Goal: Task Accomplishment & Management: Use online tool/utility

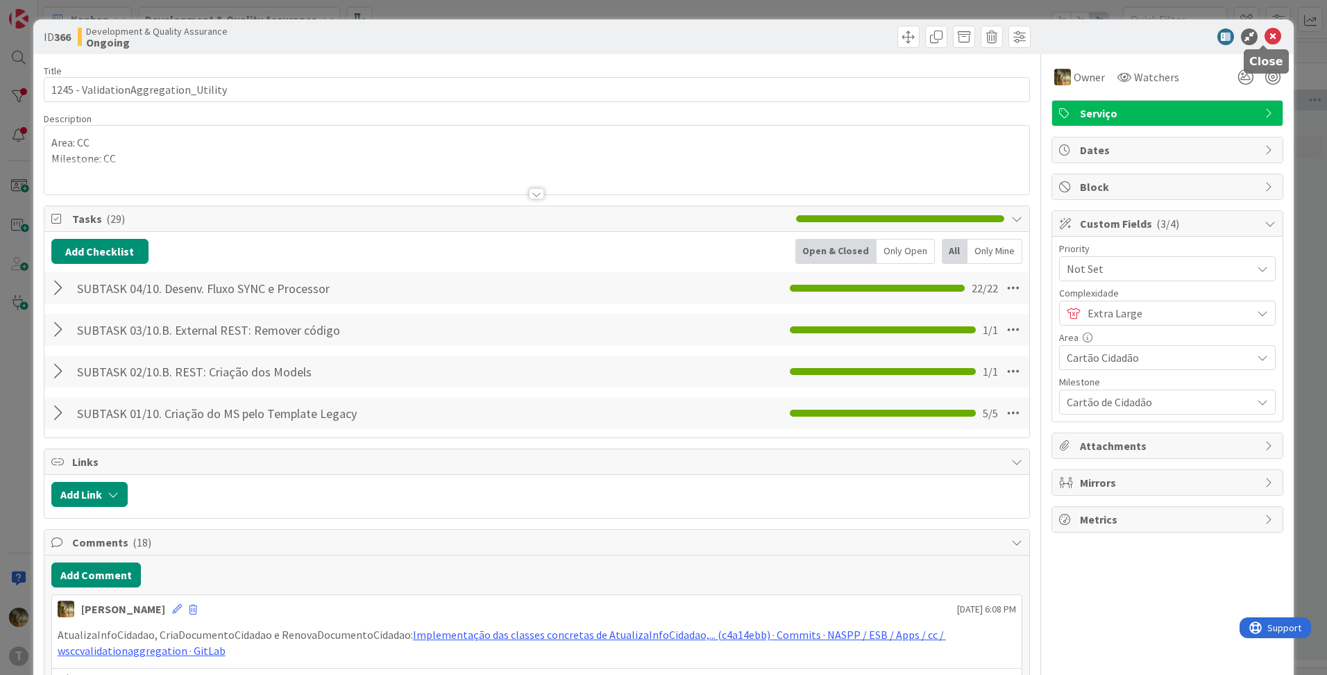
click at [1266, 33] on icon at bounding box center [1273, 36] width 17 height 17
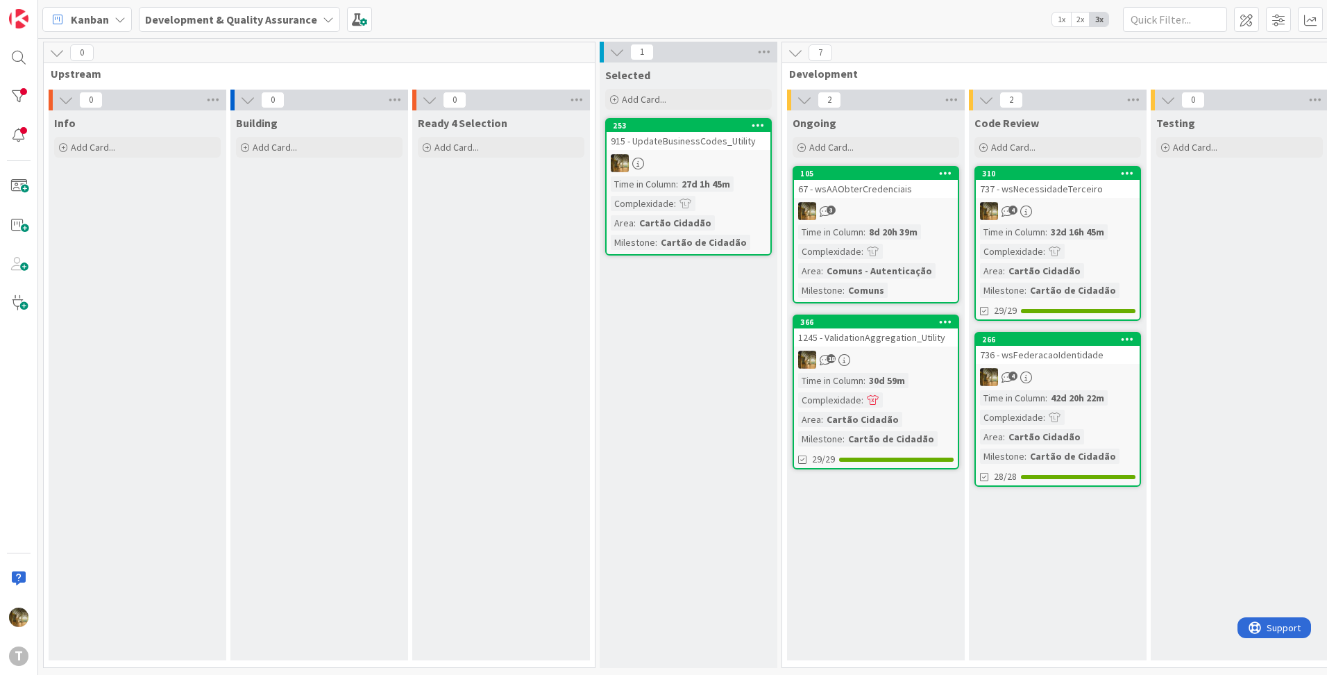
click at [1136, 6] on div "Kanban Development & Quality Assurance 1x 2x 3x" at bounding box center [682, 19] width 1289 height 38
click at [1147, 20] on input "text" at bounding box center [1175, 19] width 104 height 25
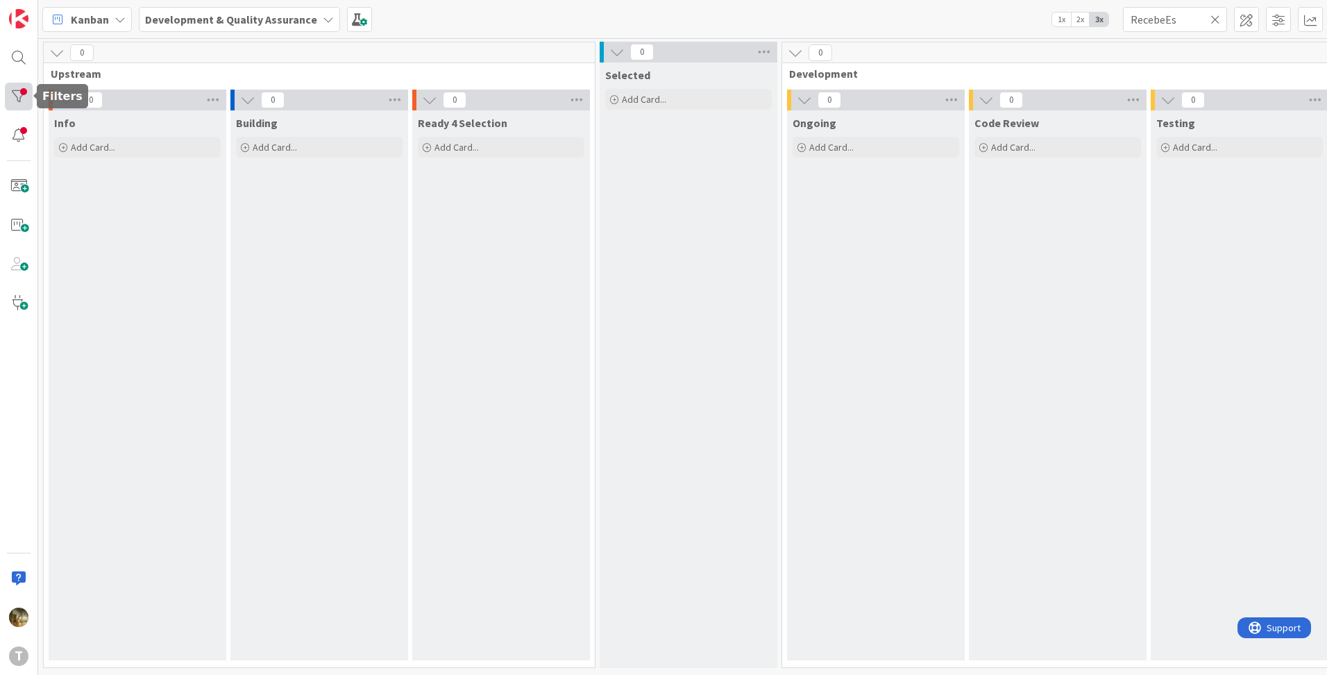
click at [15, 98] on div at bounding box center [19, 97] width 28 height 28
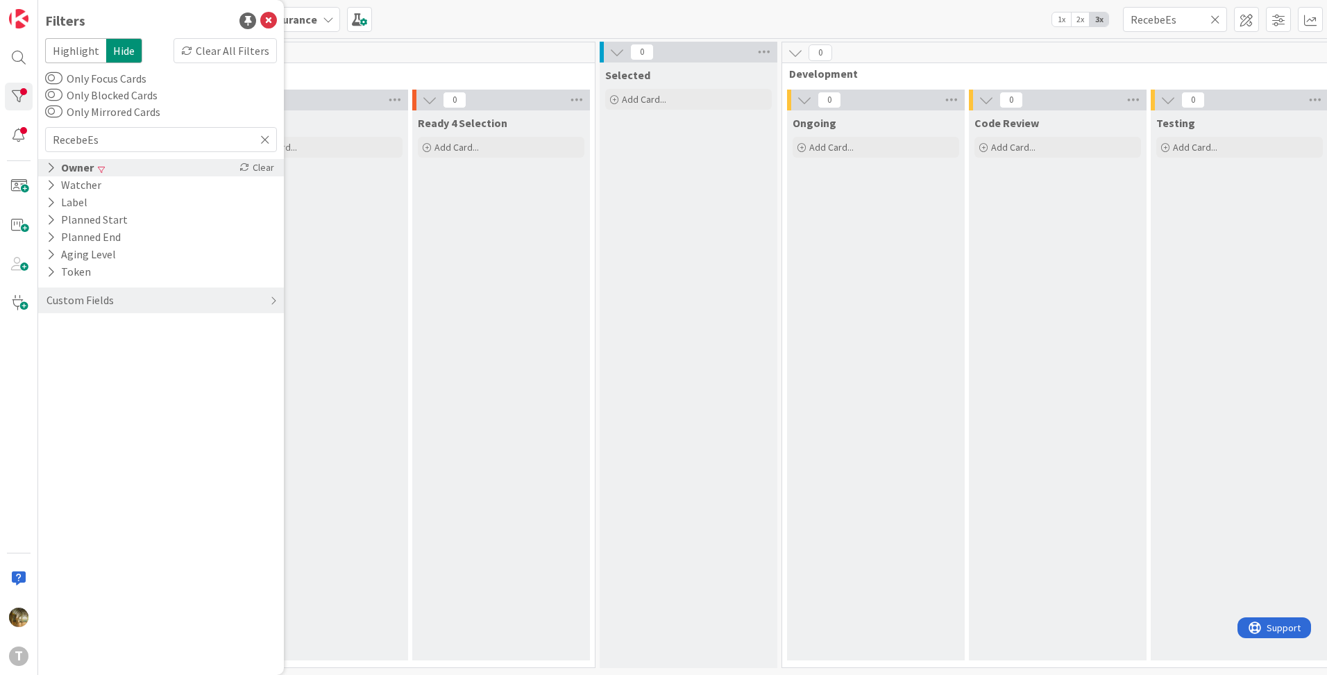
click at [54, 169] on icon at bounding box center [51, 168] width 9 height 12
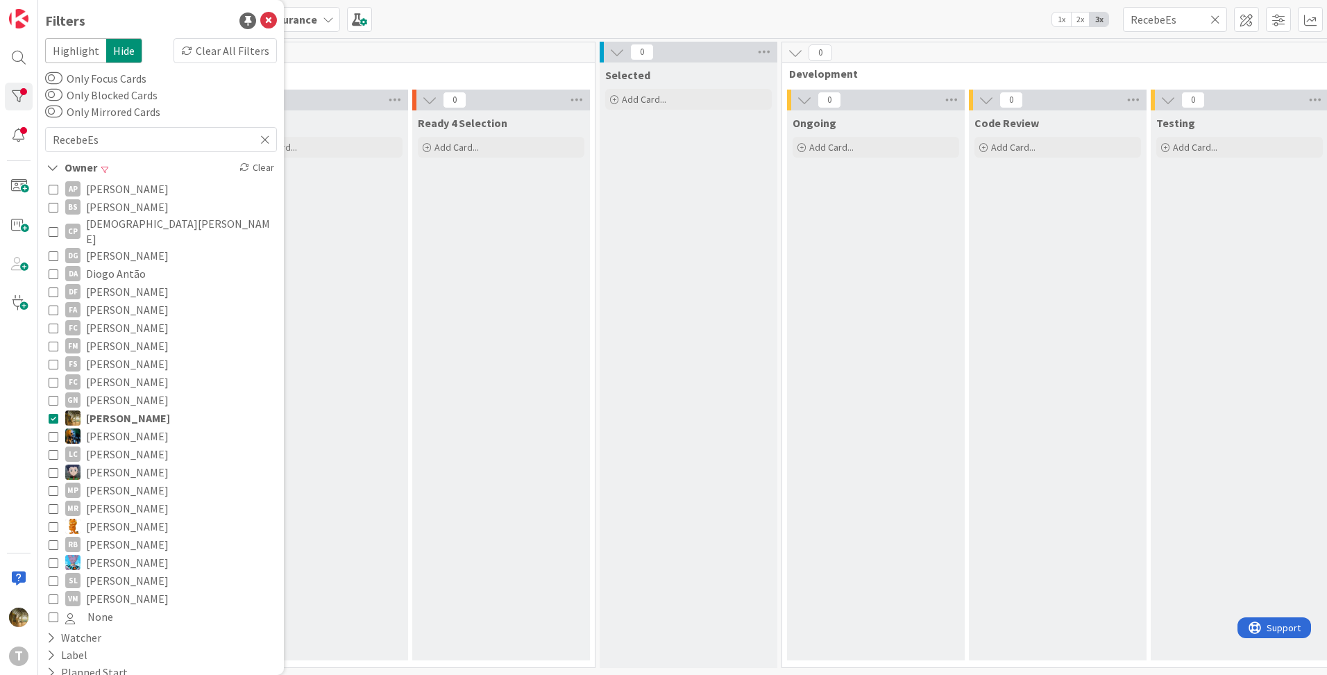
click at [52, 413] on icon at bounding box center [54, 418] width 10 height 10
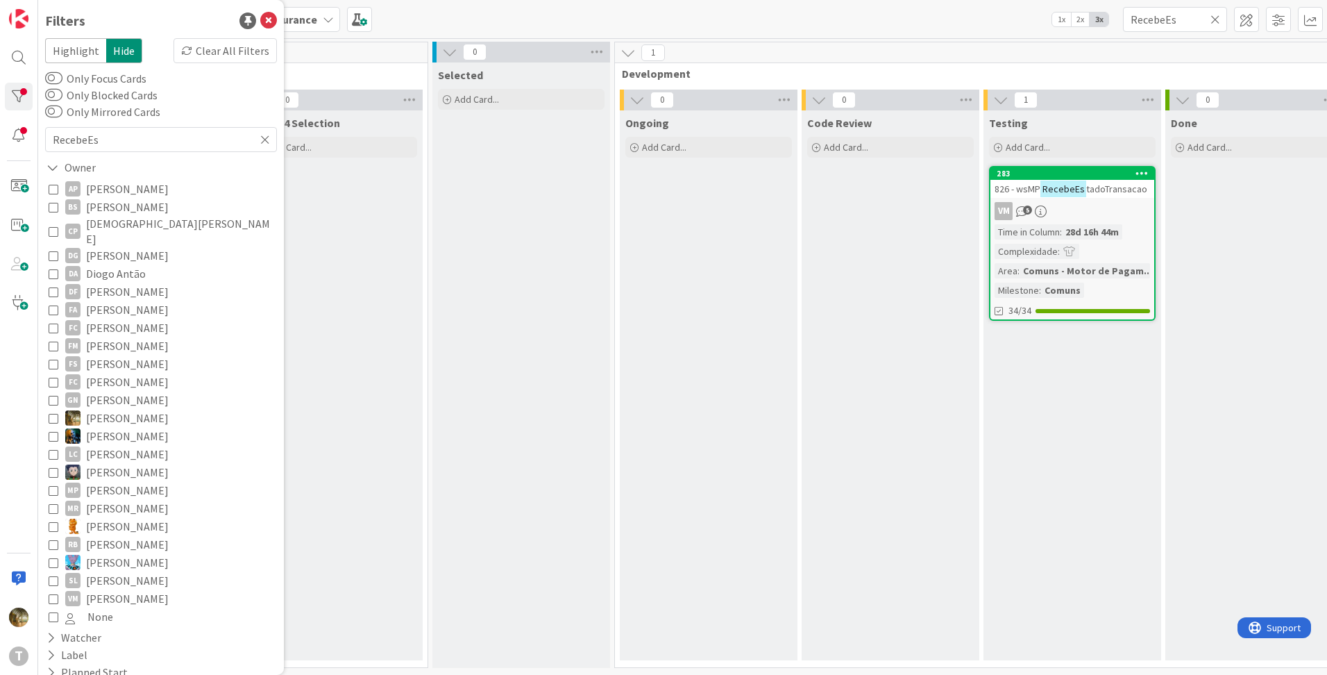
scroll to position [0, 177]
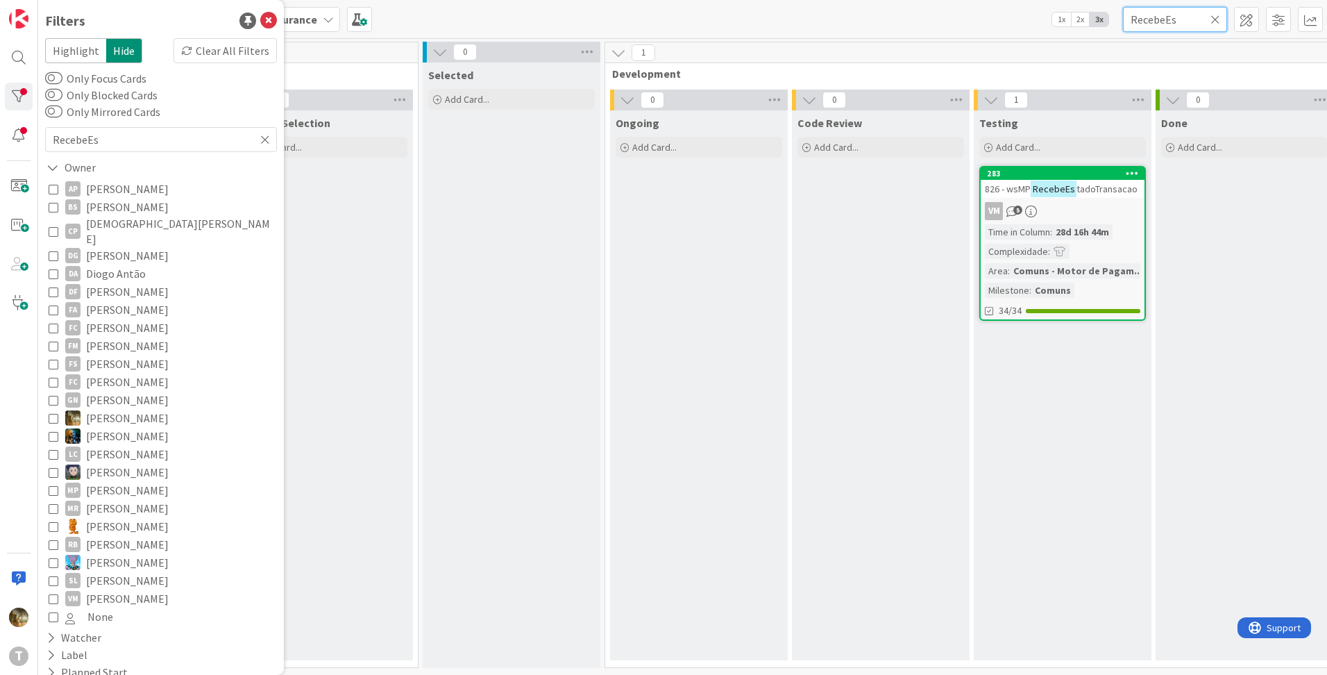
click at [1148, 18] on input "RecebeEs" at bounding box center [1175, 19] width 104 height 25
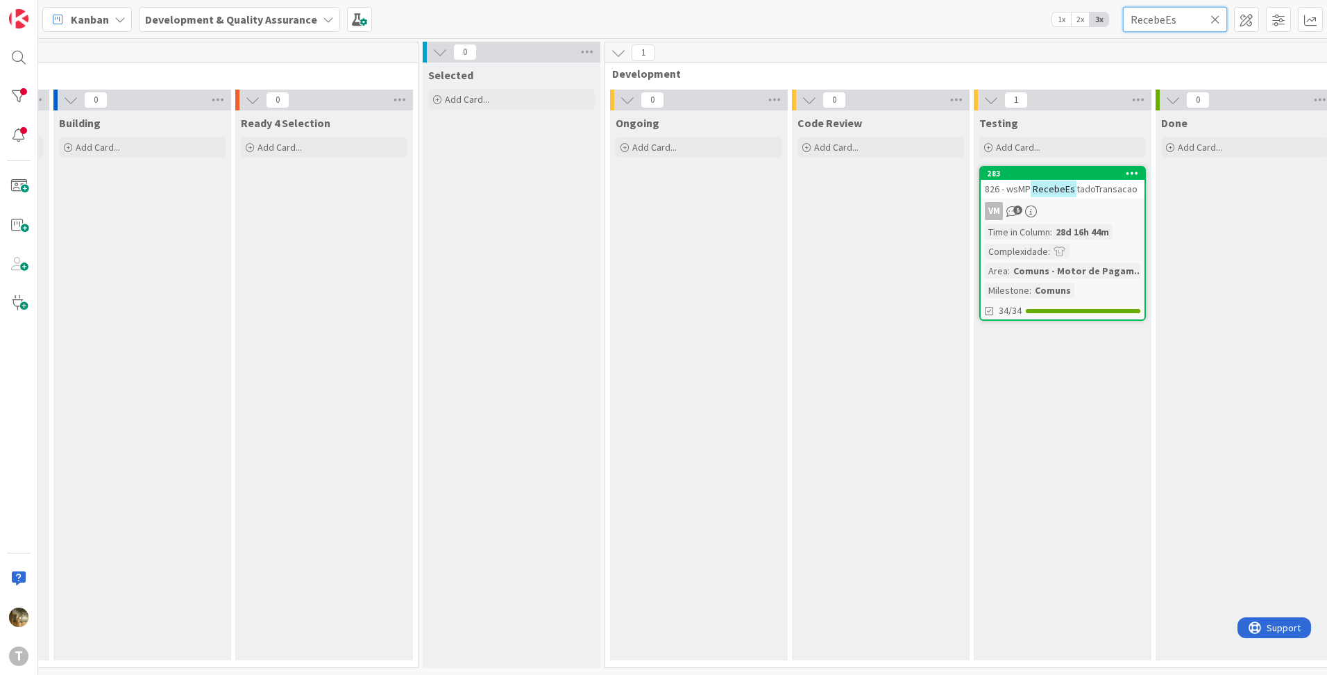
click at [1148, 18] on input "RecebeEs" at bounding box center [1175, 19] width 104 height 25
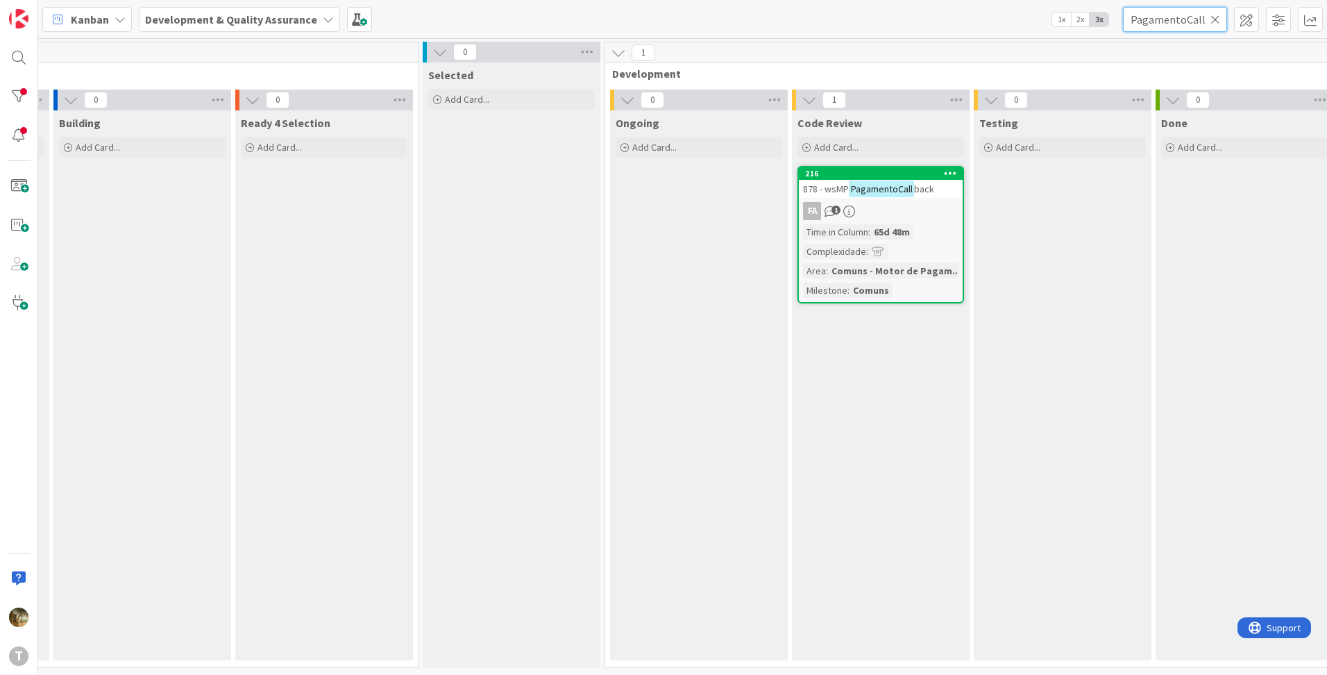
type input "PagamentoCall"
click at [838, 189] on span "878 - wsMP" at bounding box center [826, 189] width 46 height 12
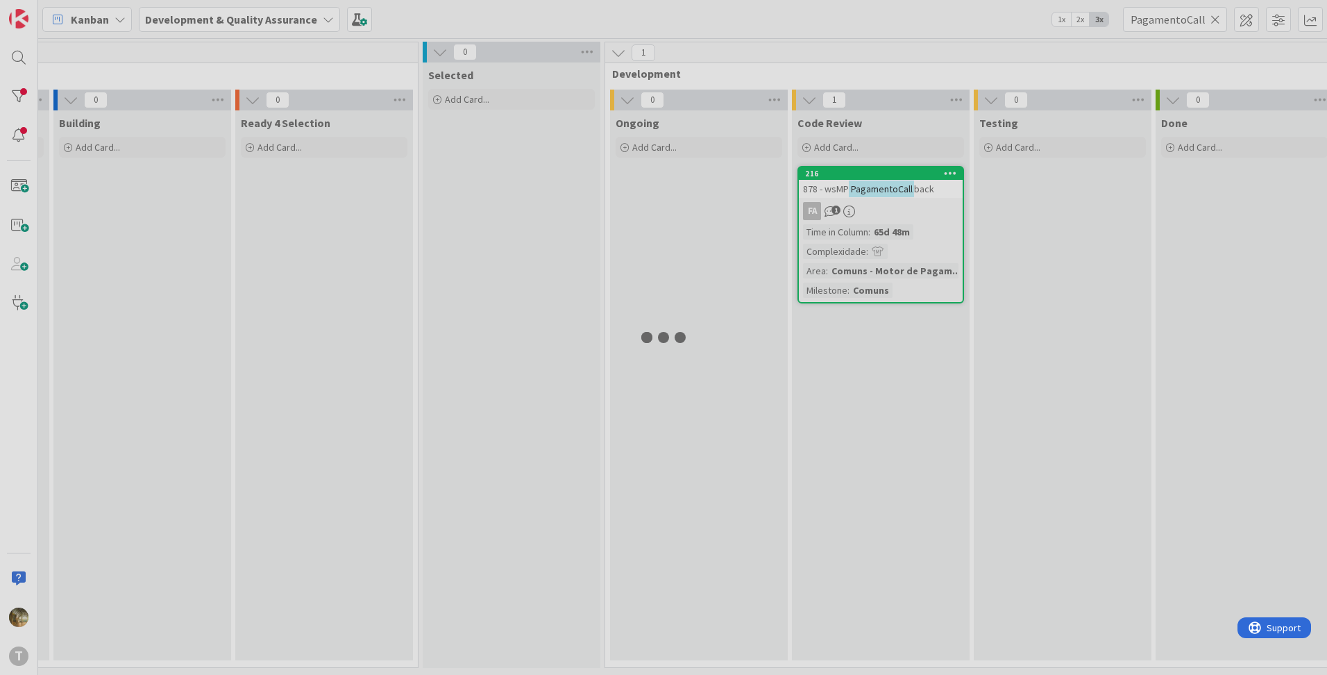
click at [838, 189] on div at bounding box center [663, 337] width 1327 height 675
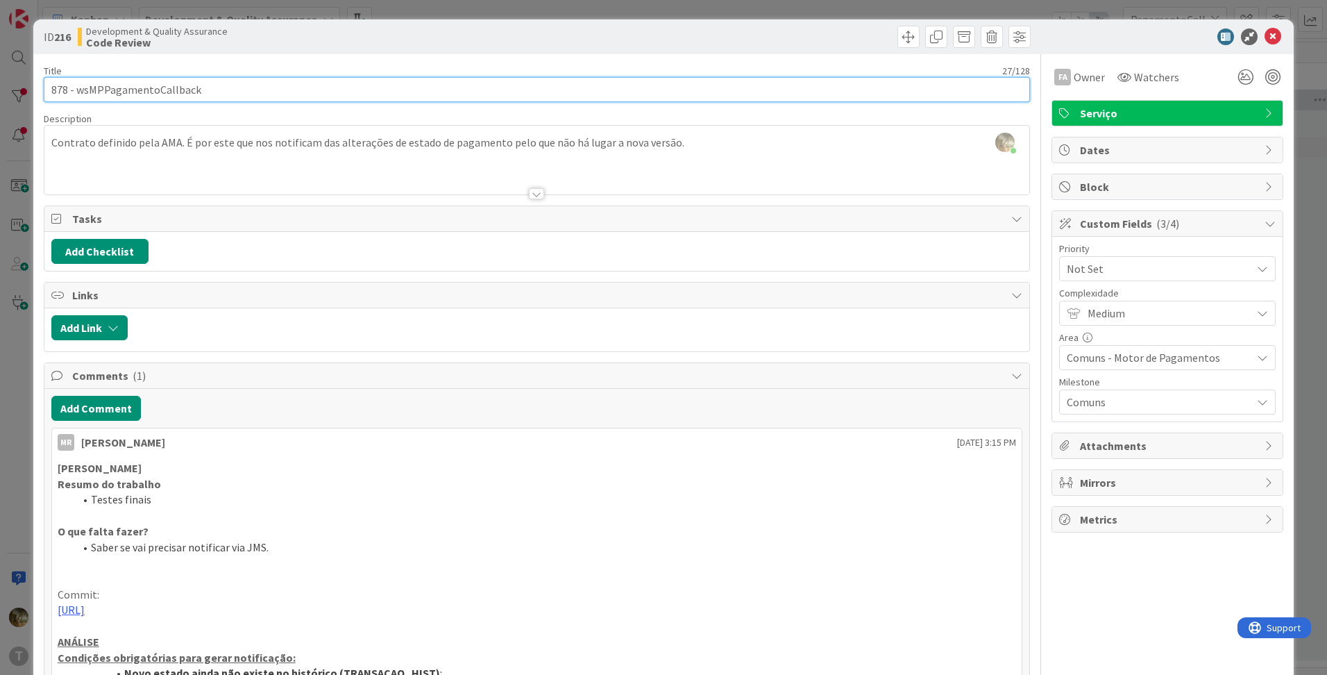
drag, startPoint x: 212, startPoint y: 94, endPoint x: 27, endPoint y: 87, distance: 184.8
click at [24, 87] on div "ID 216 Development & Quality Assurance Code Review Title 27 / 128 878 - wsMPPag…" at bounding box center [663, 337] width 1327 height 675
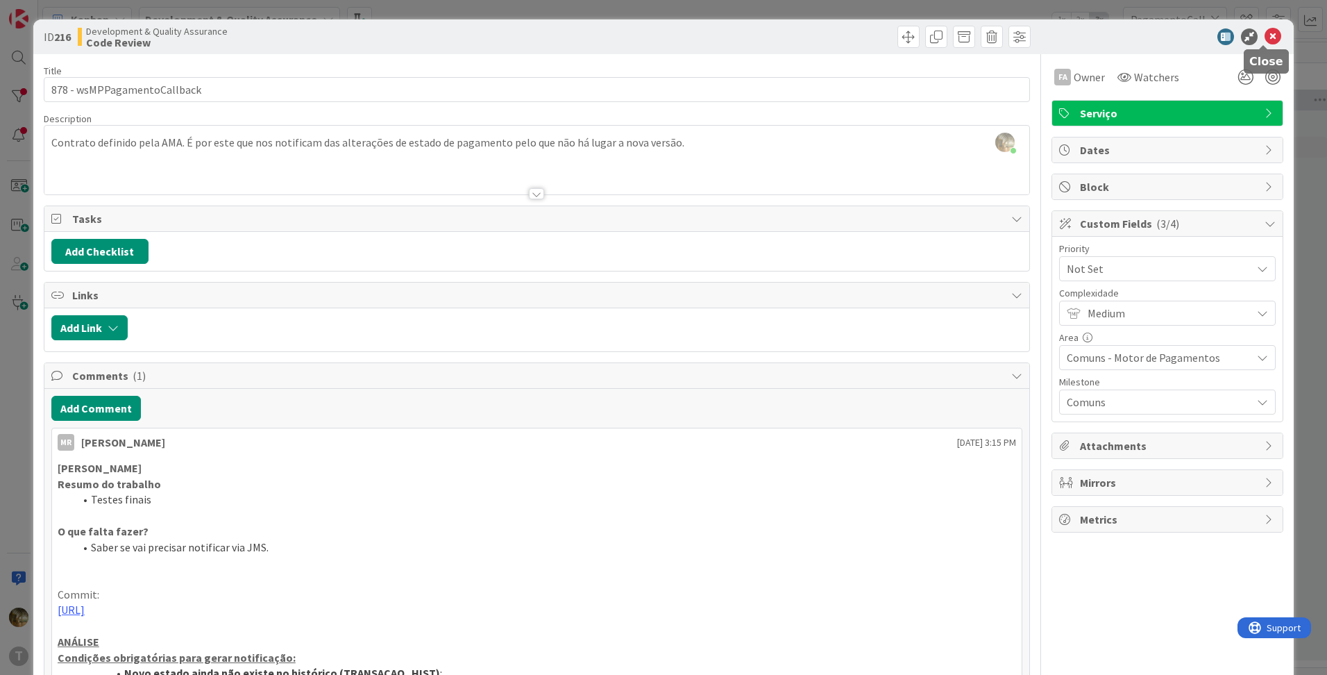
click at [1265, 34] on icon at bounding box center [1273, 36] width 17 height 17
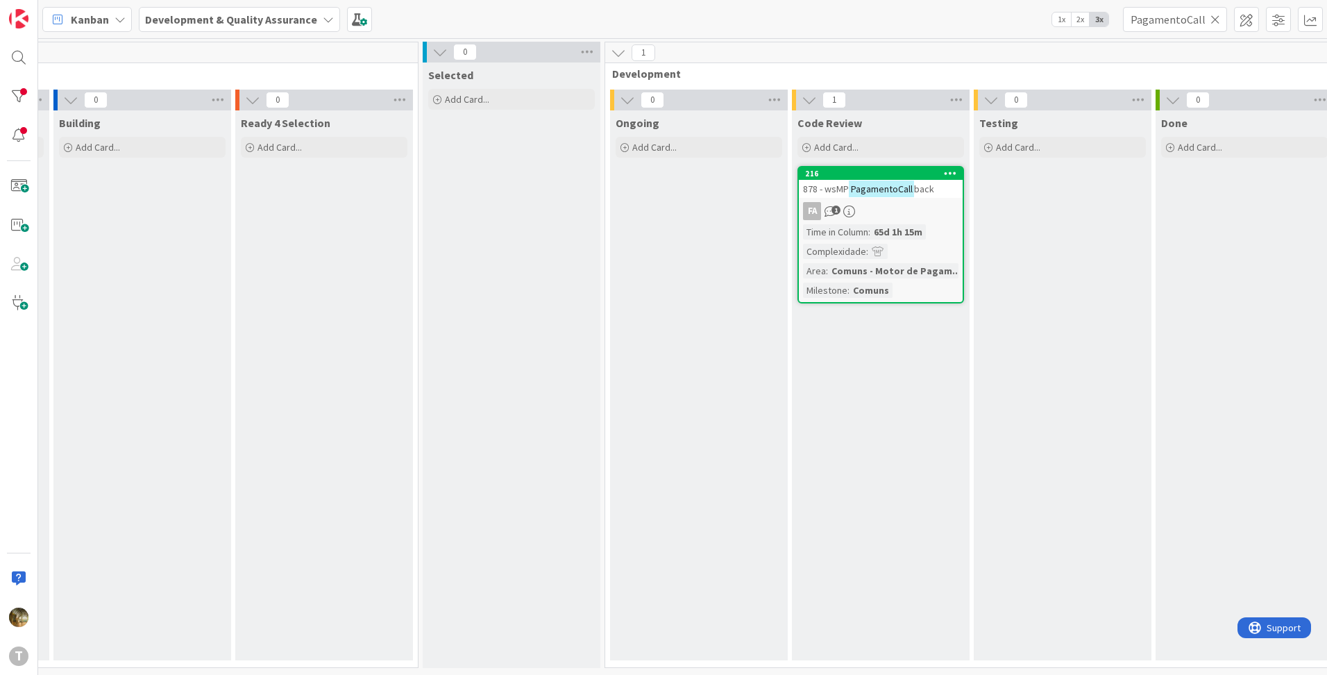
click at [898, 205] on div "FA 1" at bounding box center [881, 211] width 164 height 18
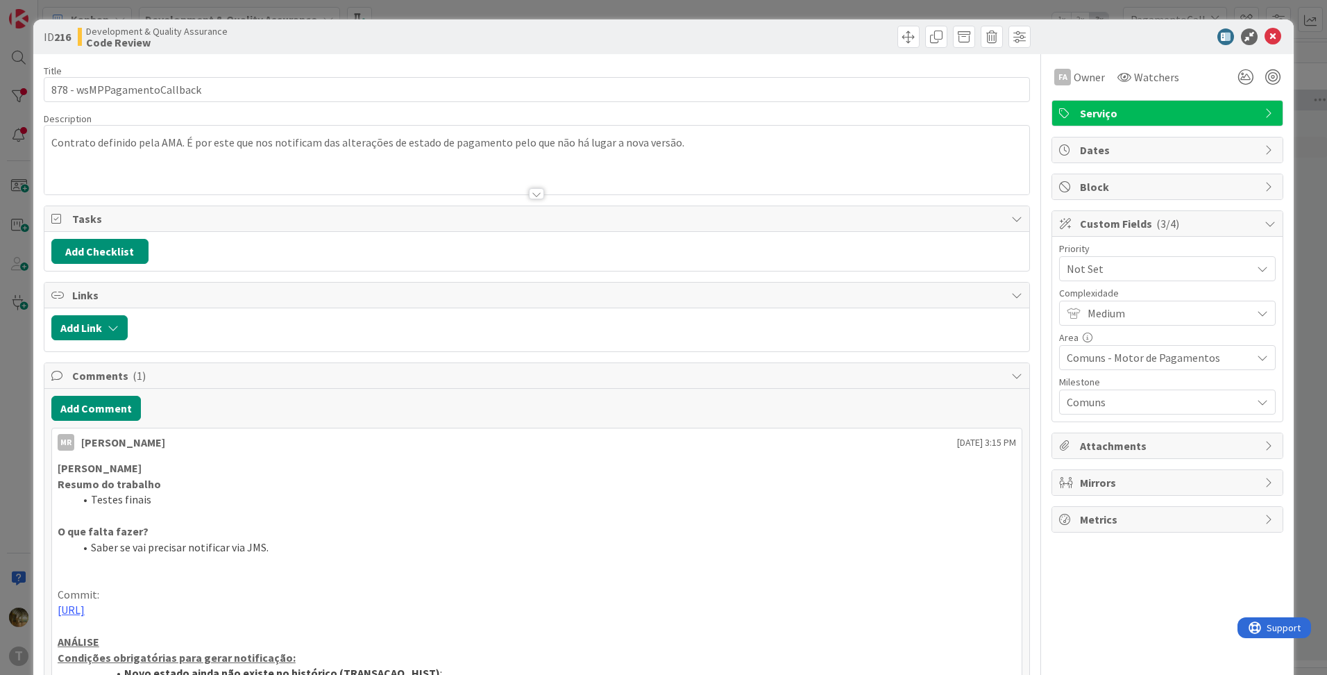
click at [1094, 186] on span "Block" at bounding box center [1169, 186] width 178 height 17
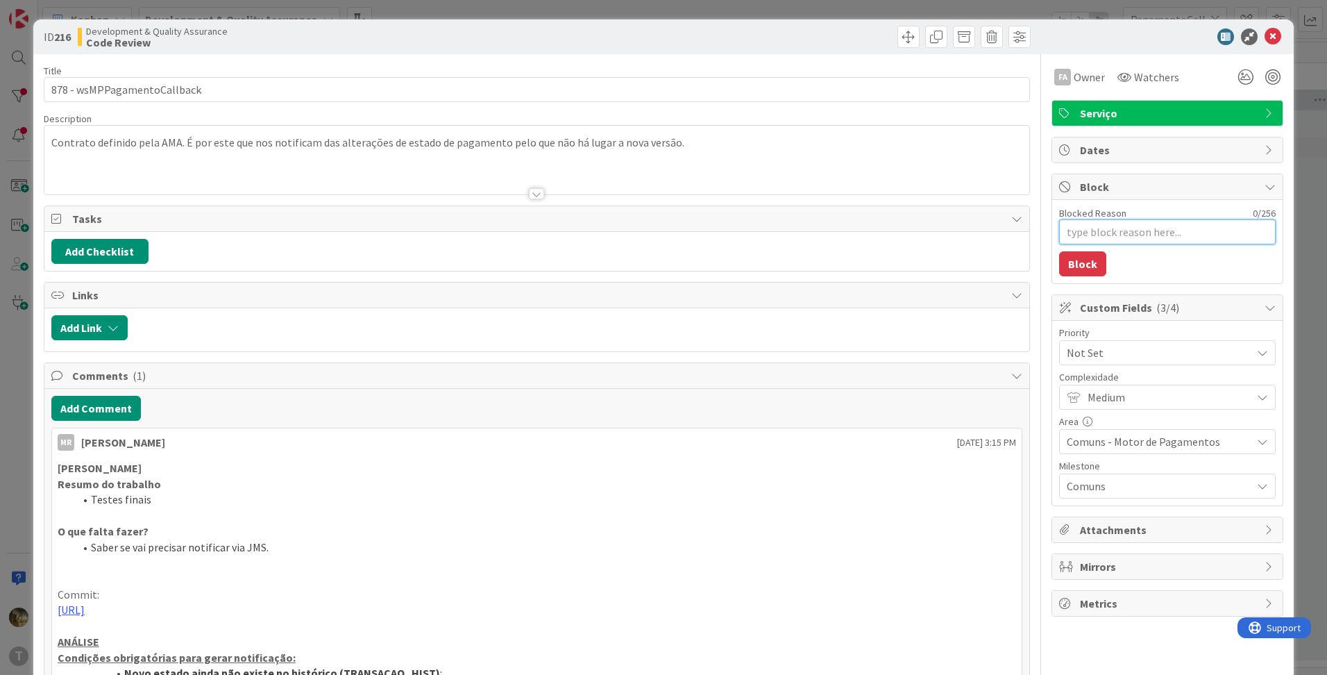
click at [1078, 233] on textarea "Blocked Reason" at bounding box center [1167, 231] width 217 height 25
type textarea "x"
type textarea "R"
type textarea "x"
type textarea "Re"
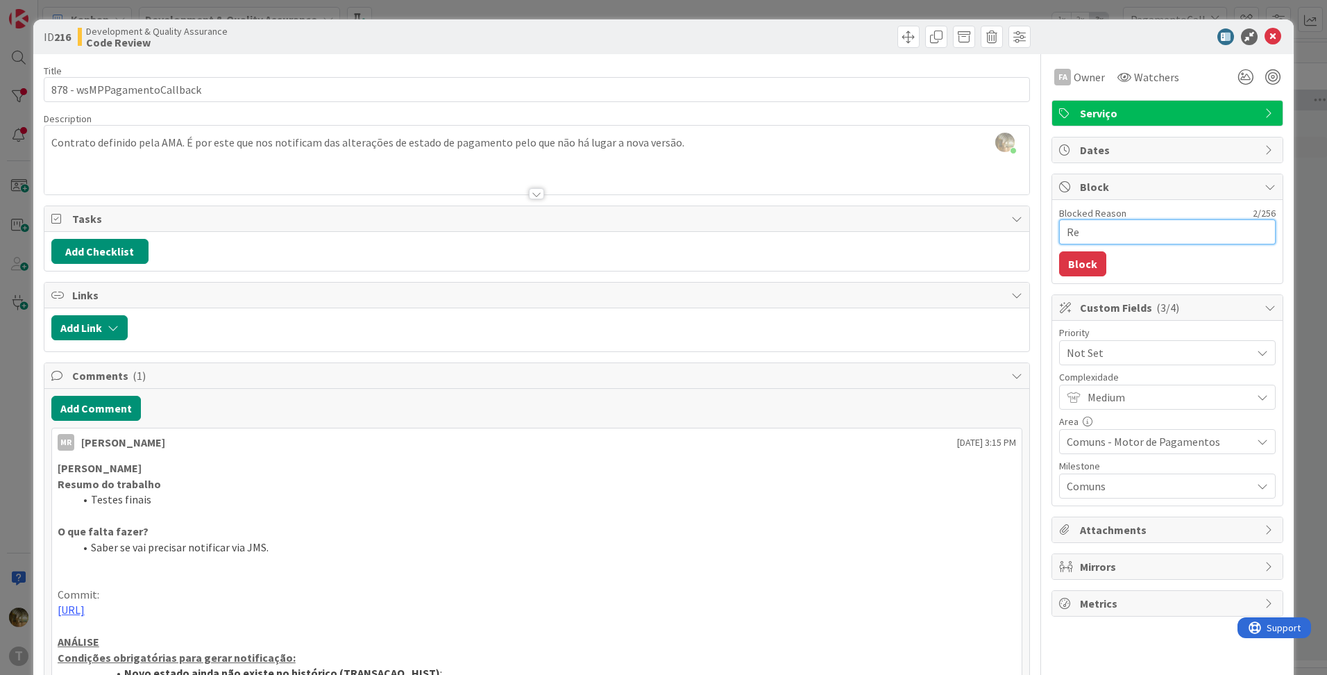
type textarea "x"
type textarea "Rev"
type textarea "x"
type textarea "Reve"
type textarea "x"
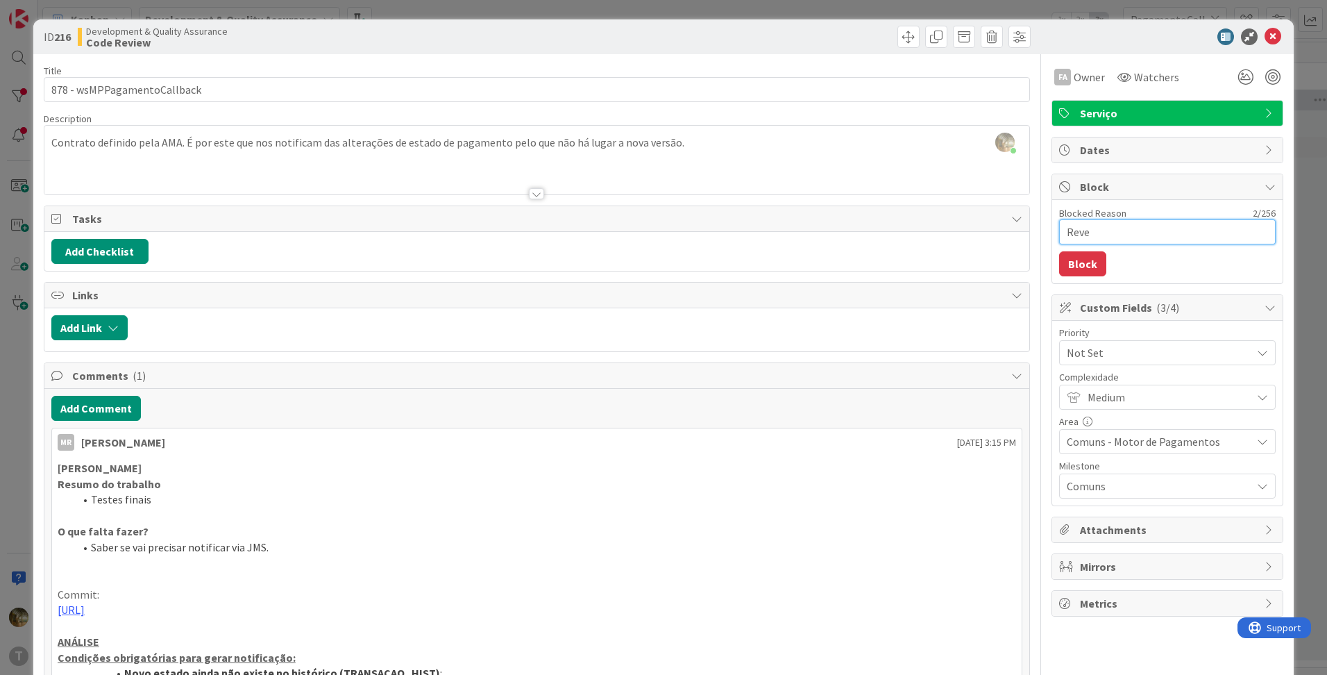
type textarea "Rever"
type textarea "x"
type textarea "Rever"
type textarea "x"
type textarea "Rever N"
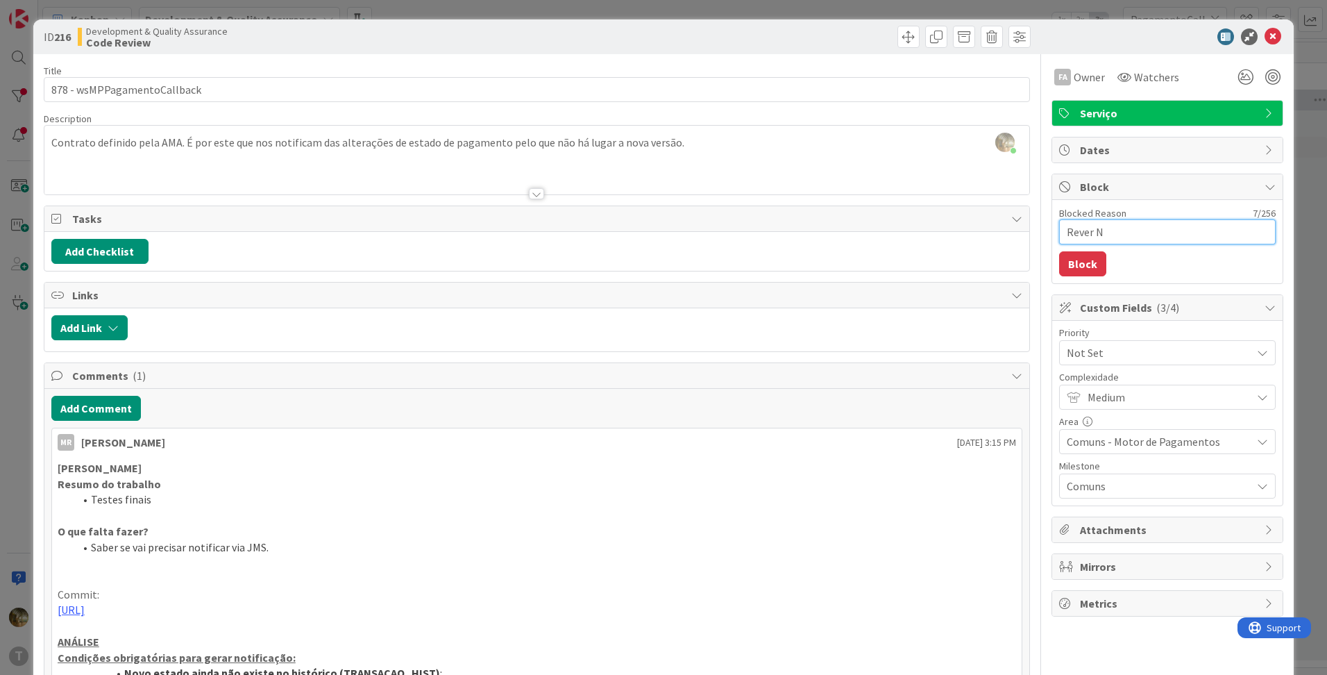
type textarea "x"
type textarea "Rever Not"
type textarea "x"
type textarea "Rever Noti"
type textarea "x"
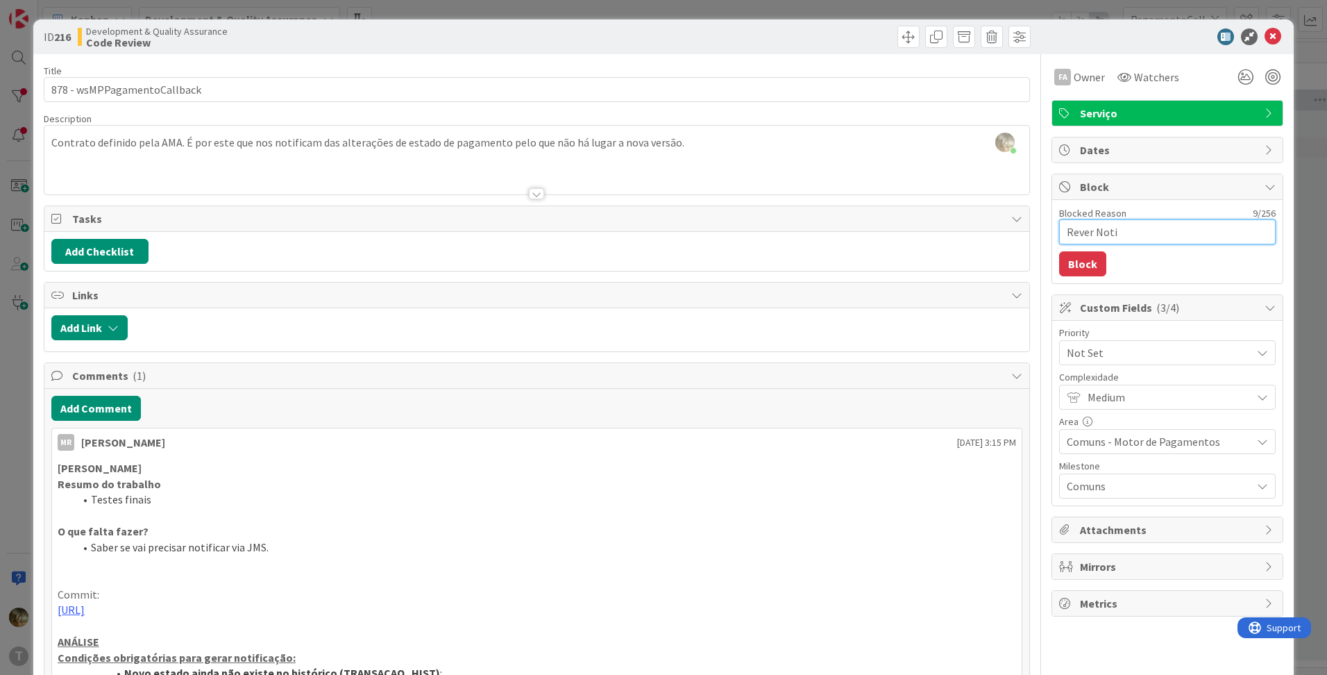
type textarea "Rever Notif"
type textarea "x"
type textarea "Rever Notifi"
type textarea "x"
type textarea "Rever Notific"
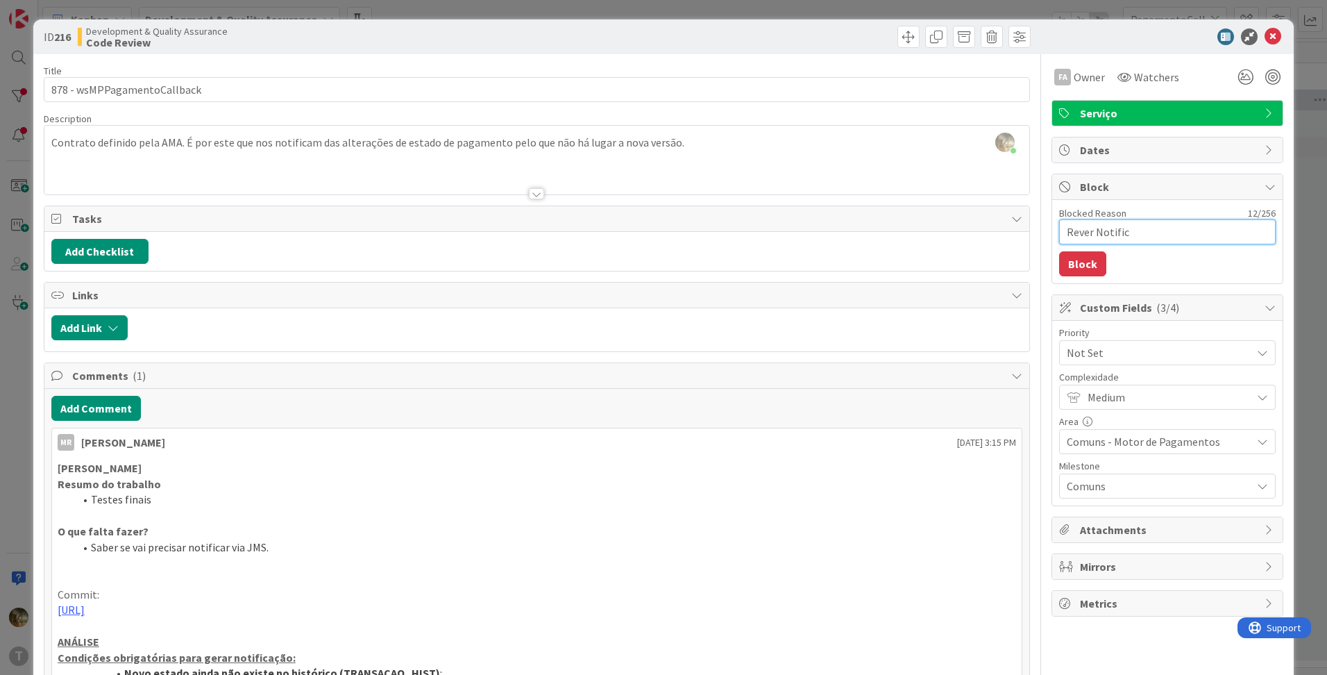
type textarea "x"
type textarea "Rever Notifica"
type textarea "x"
type textarea "Rever Notificad"
type textarea "x"
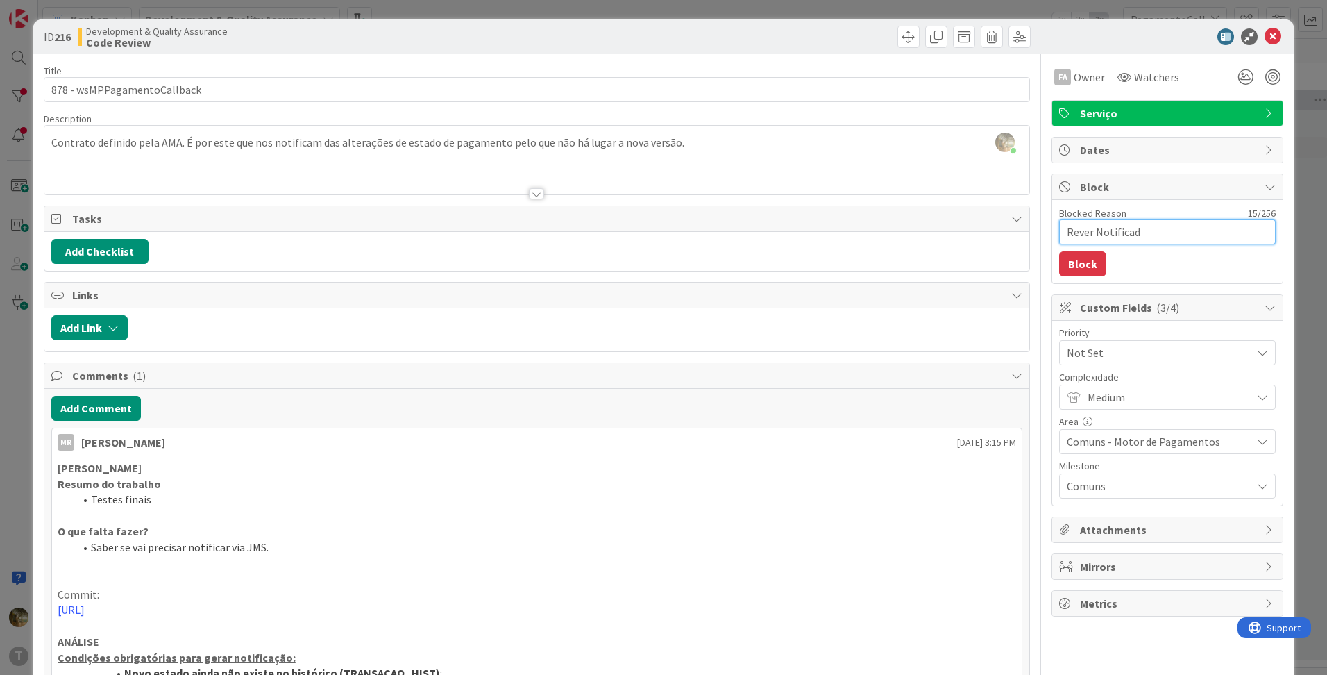
type textarea "Rever Notifica"
type textarea "x"
type textarea "Rever NotificaES"
type textarea "x"
type textarea "Rever NotificaESt"
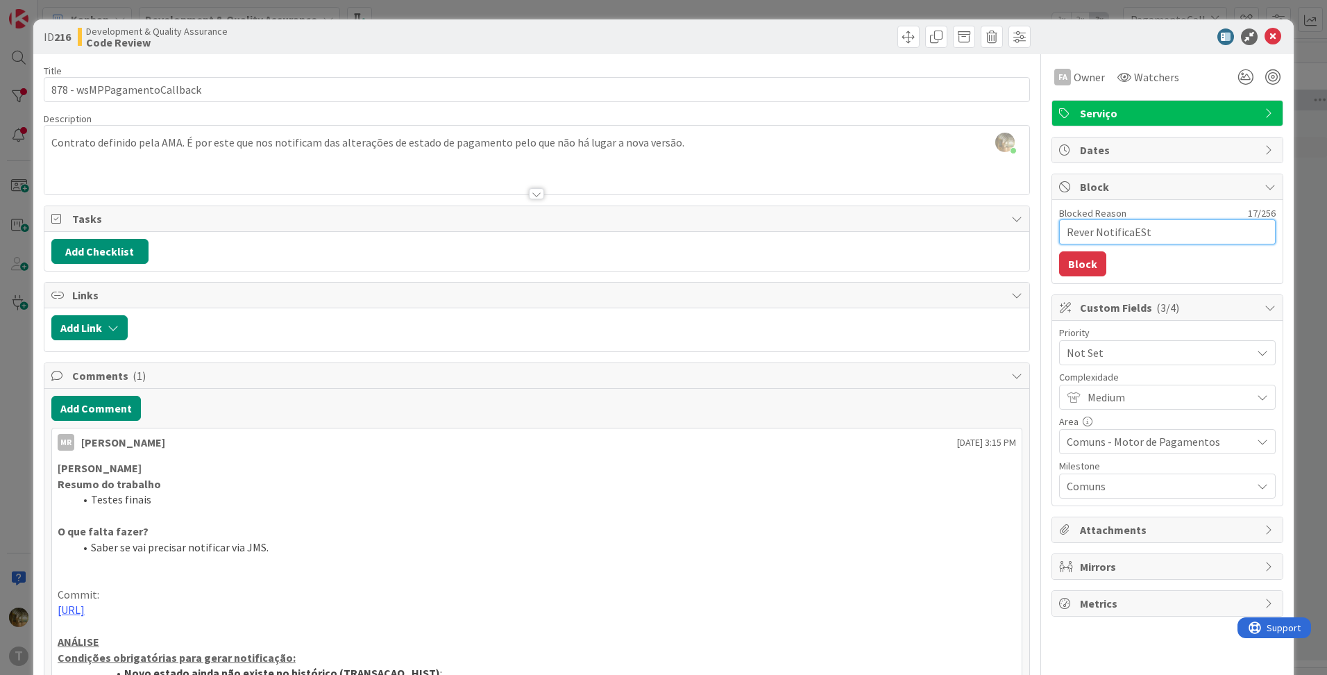
type textarea "x"
type textarea "Rever NotificaESta"
type textarea "x"
type textarea "Rever NotificaEStado"
type textarea "x"
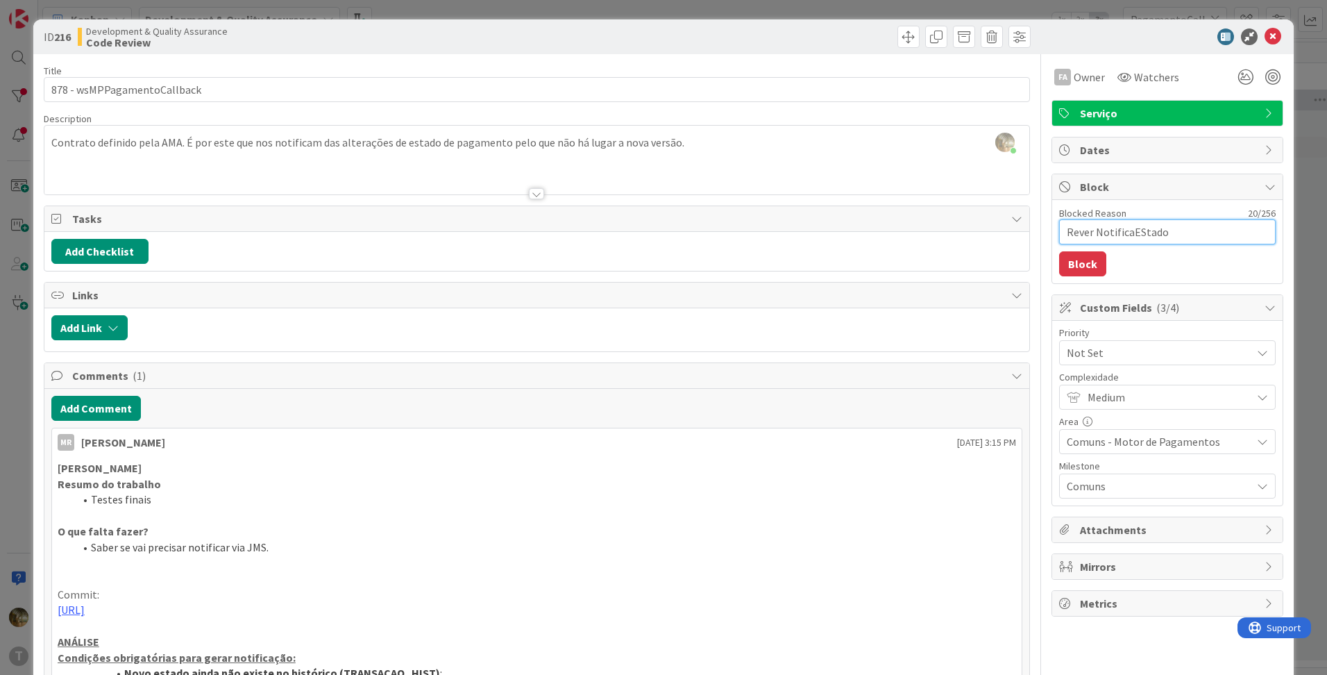
type textarea "Rever NotificaEStad"
type textarea "x"
type textarea "Rever NotificaESta"
type textarea "x"
type textarea "Rever NotificaESt"
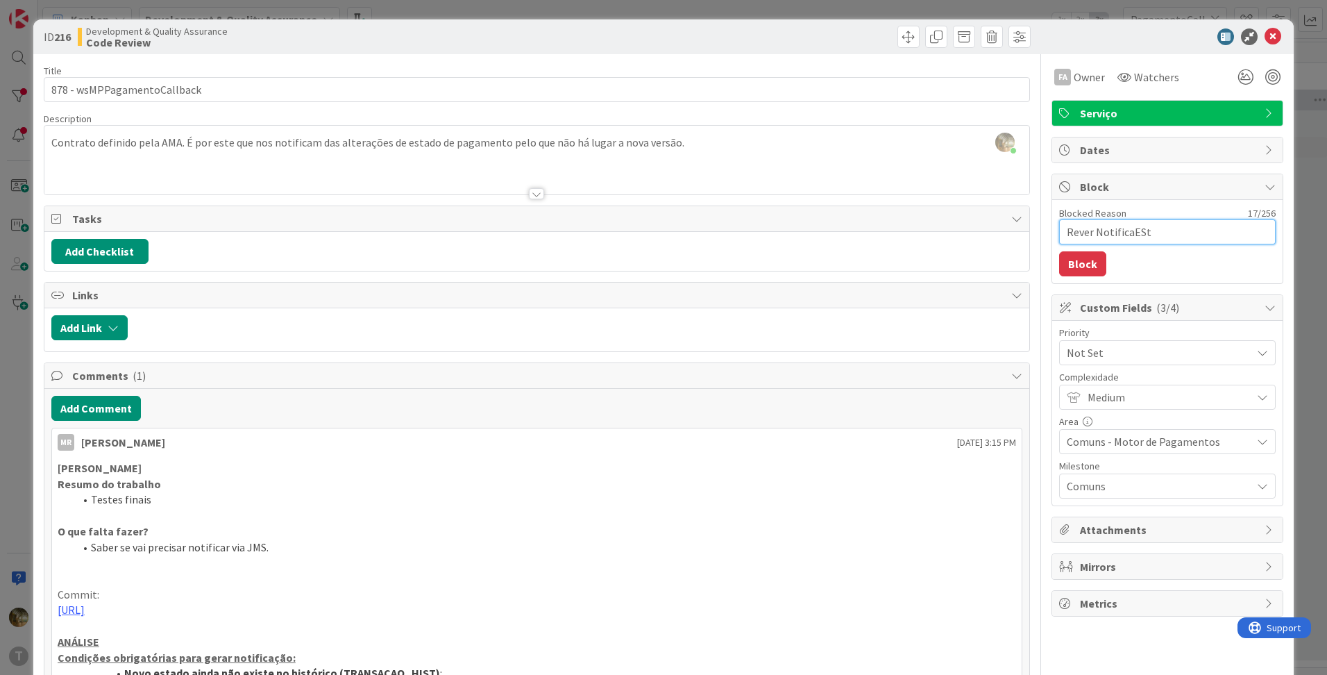
type textarea "x"
type textarea "Rever NotificaES"
type textarea "x"
type textarea "Rever NotificaE"
type textarea "x"
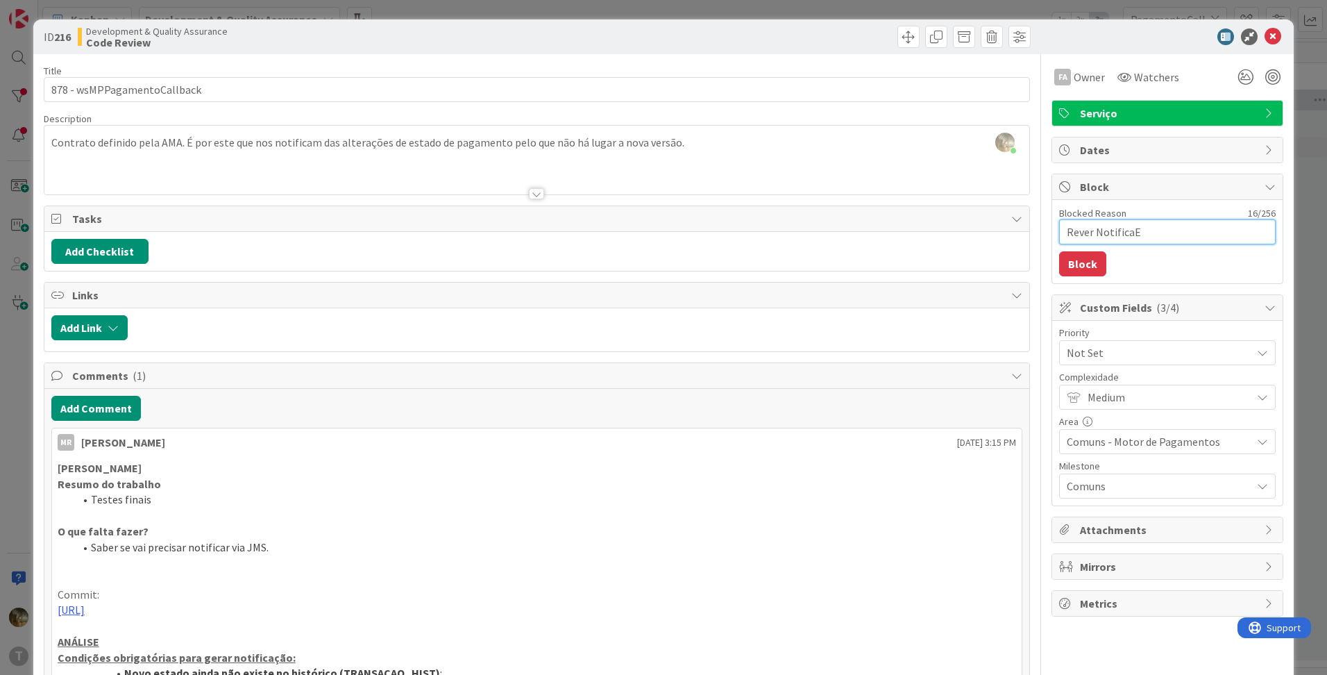
type textarea "Rever NotificaEs"
type textarea "x"
type textarea "Rever NotificaEst"
type textarea "x"
type textarea "Rever NotificaEsta"
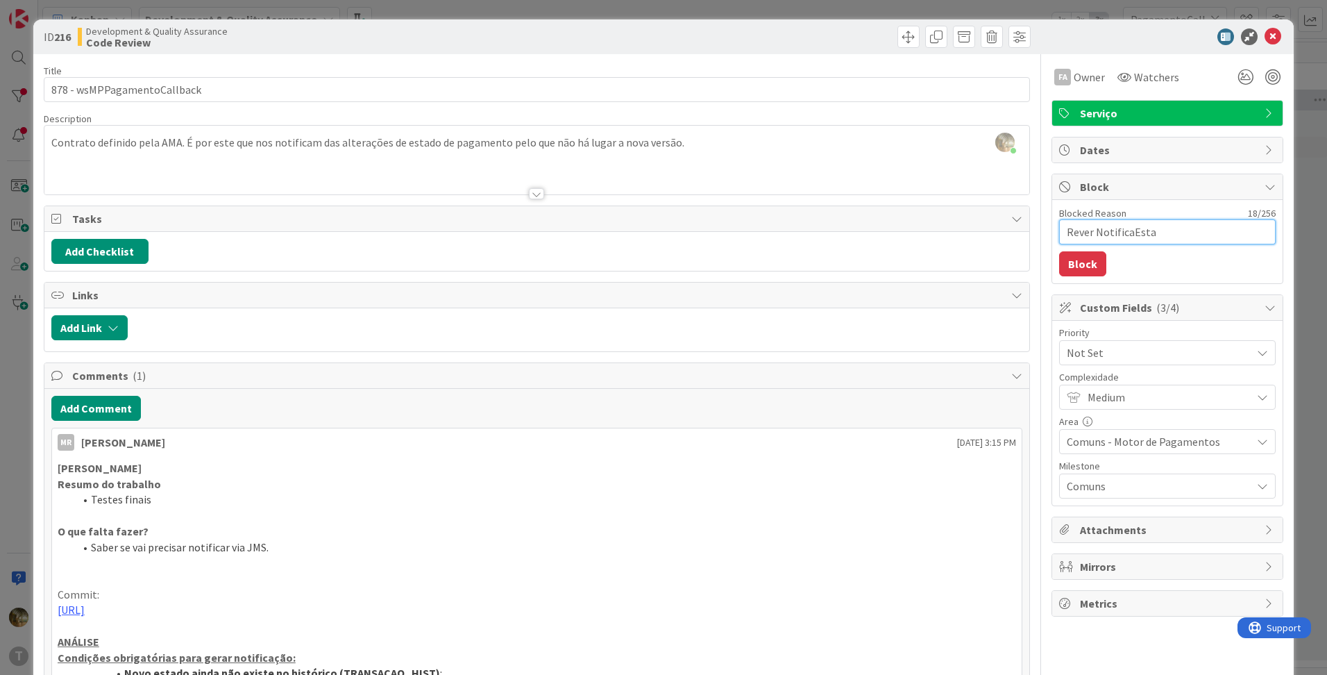
type textarea "x"
type textarea "Rever NotificaEstado"
type textarea "x"
type textarea "Rever NotificaEstadoT"
type textarea "x"
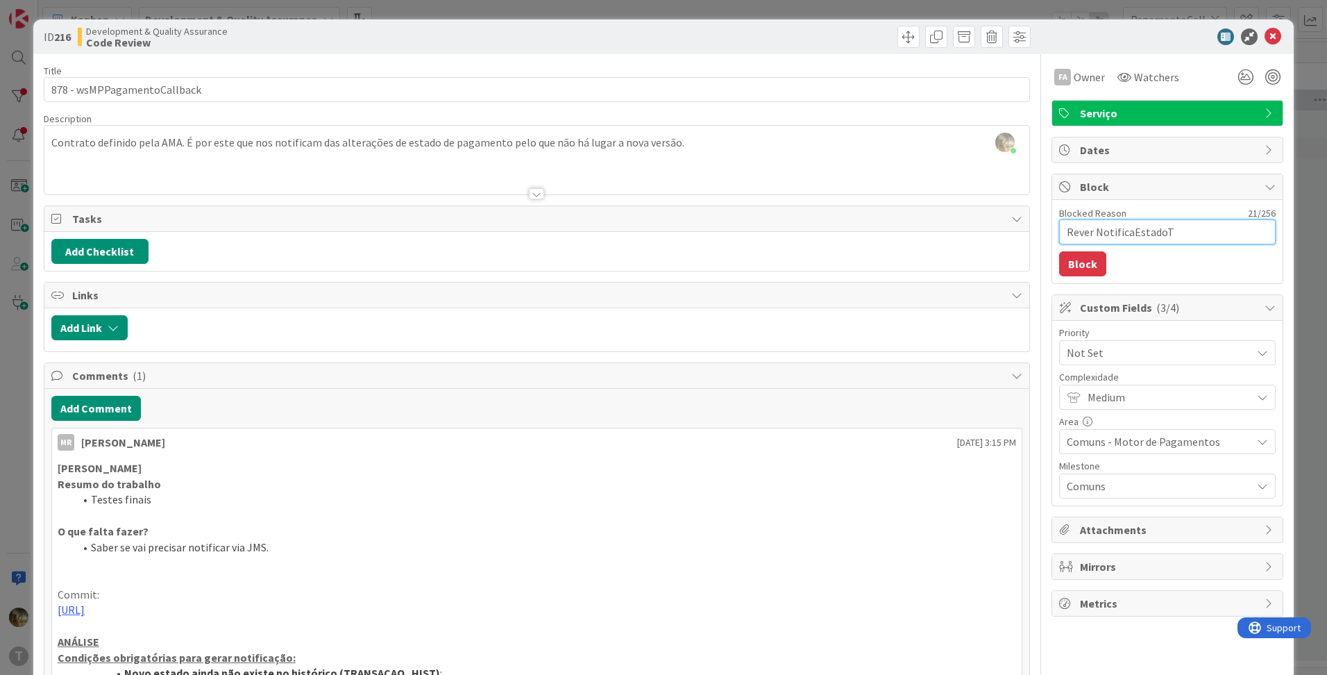
type textarea "Rever NotificaEstadoTr"
type textarea "x"
type textarea "Rever NotificaEstadoTra"
type textarea "x"
type textarea "Rever NotificaEstadoTran"
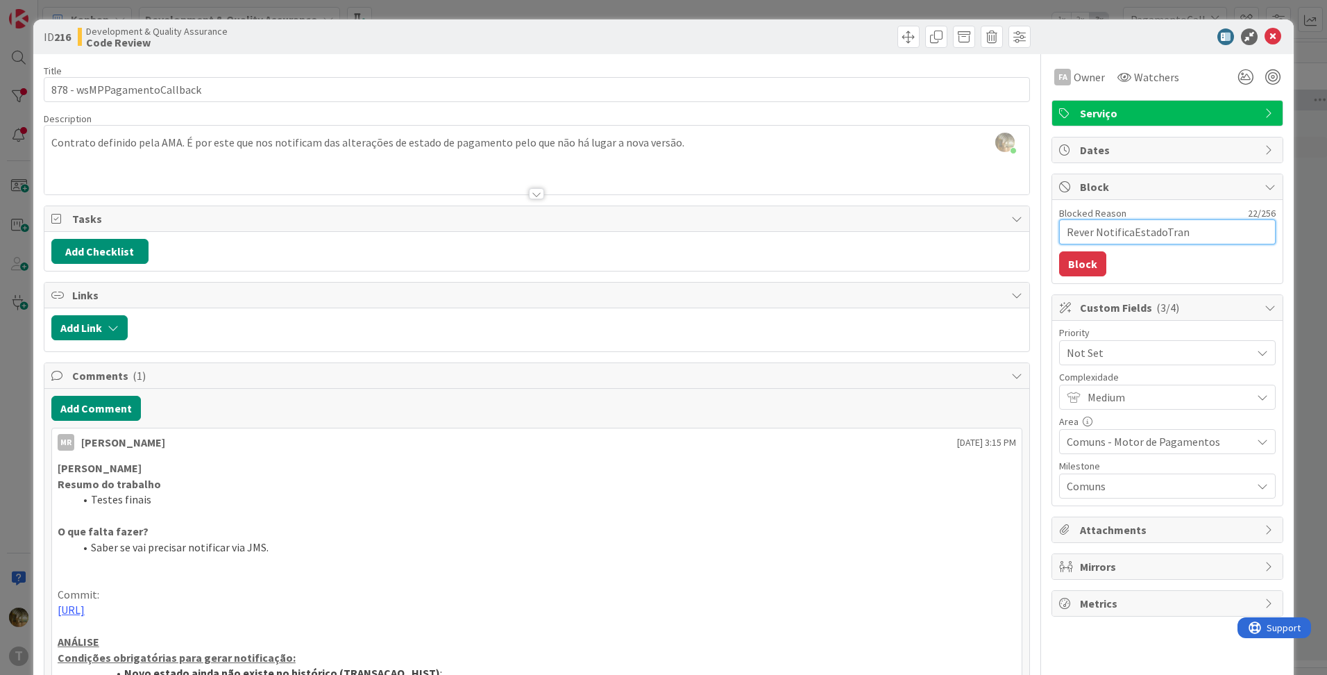
type textarea "x"
type textarea "Rever NotificaEstadoTrans"
type textarea "x"
type textarea "Rever NotificaEstadoTransc"
type textarea "x"
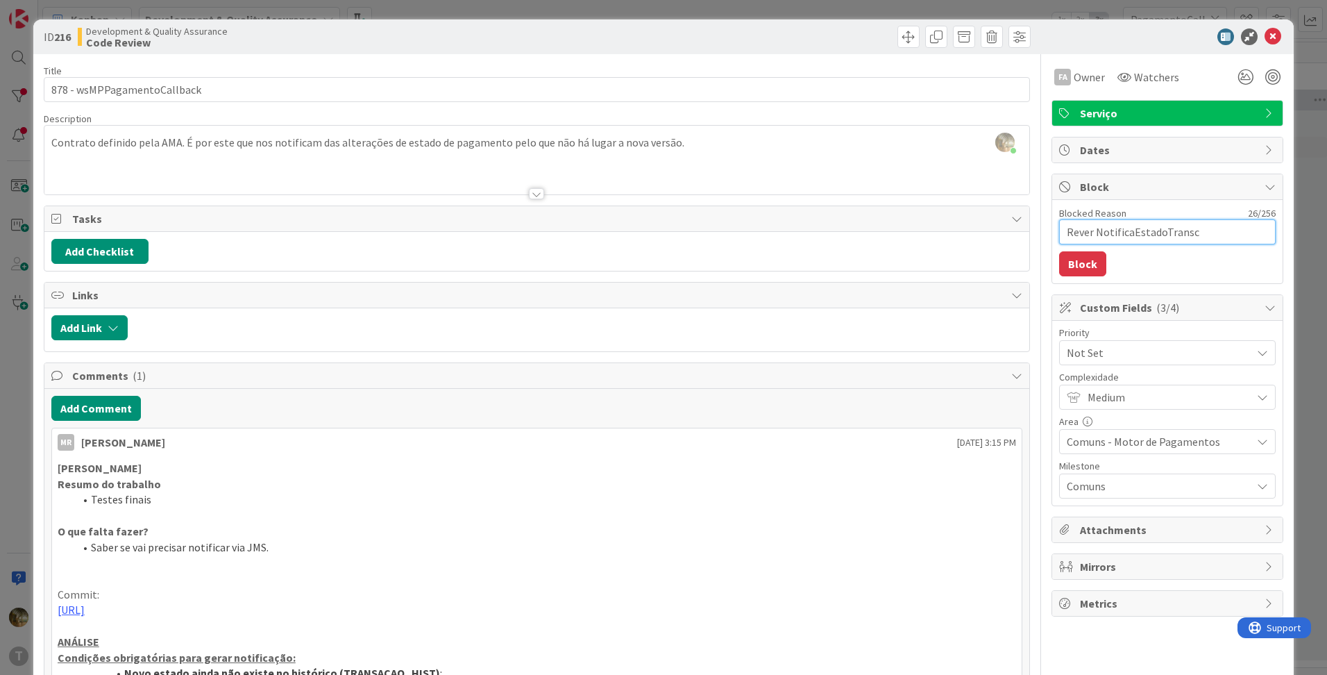
type textarea "Rever NotificaEstadoTransca"
type textarea "x"
type textarea "Rever NotificaEstadoTransc"
type textarea "x"
type textarea "Rever NotificaEstadoTrans"
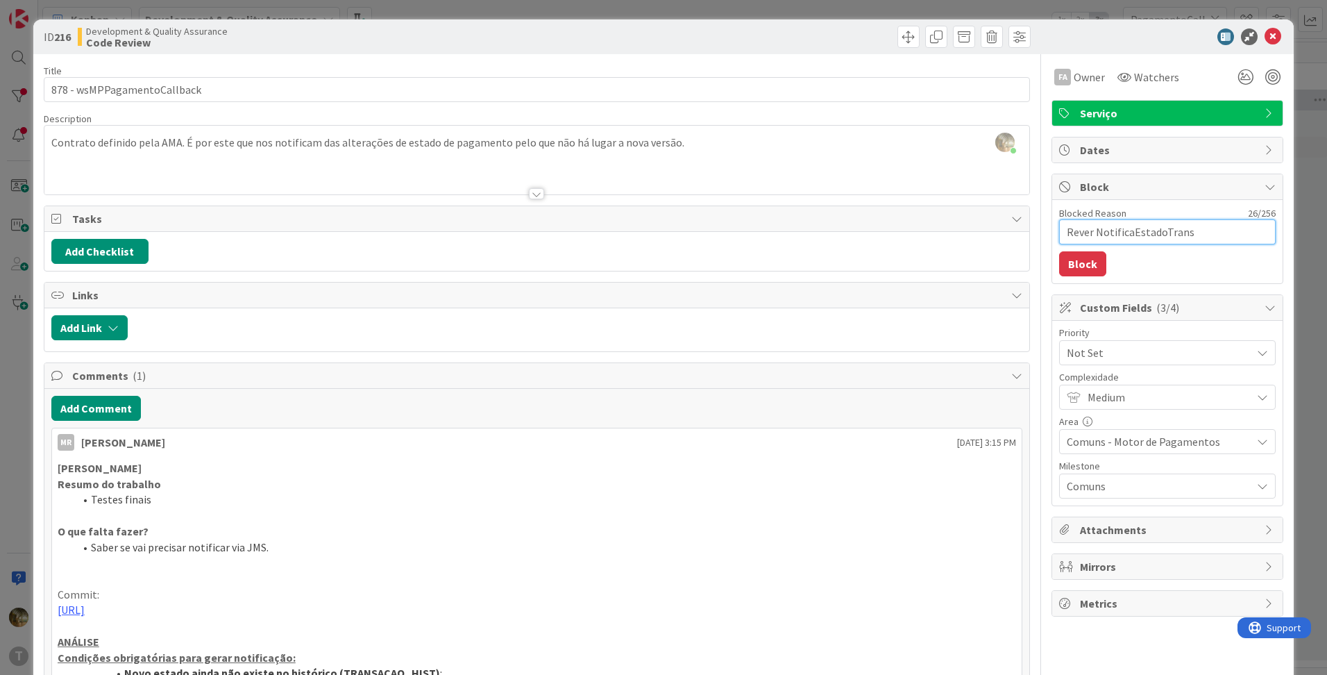
type textarea "x"
type textarea "Rever NotificaEstadoTransa"
type textarea "x"
type textarea "Rever NotificaEstadoTransac"
type textarea "x"
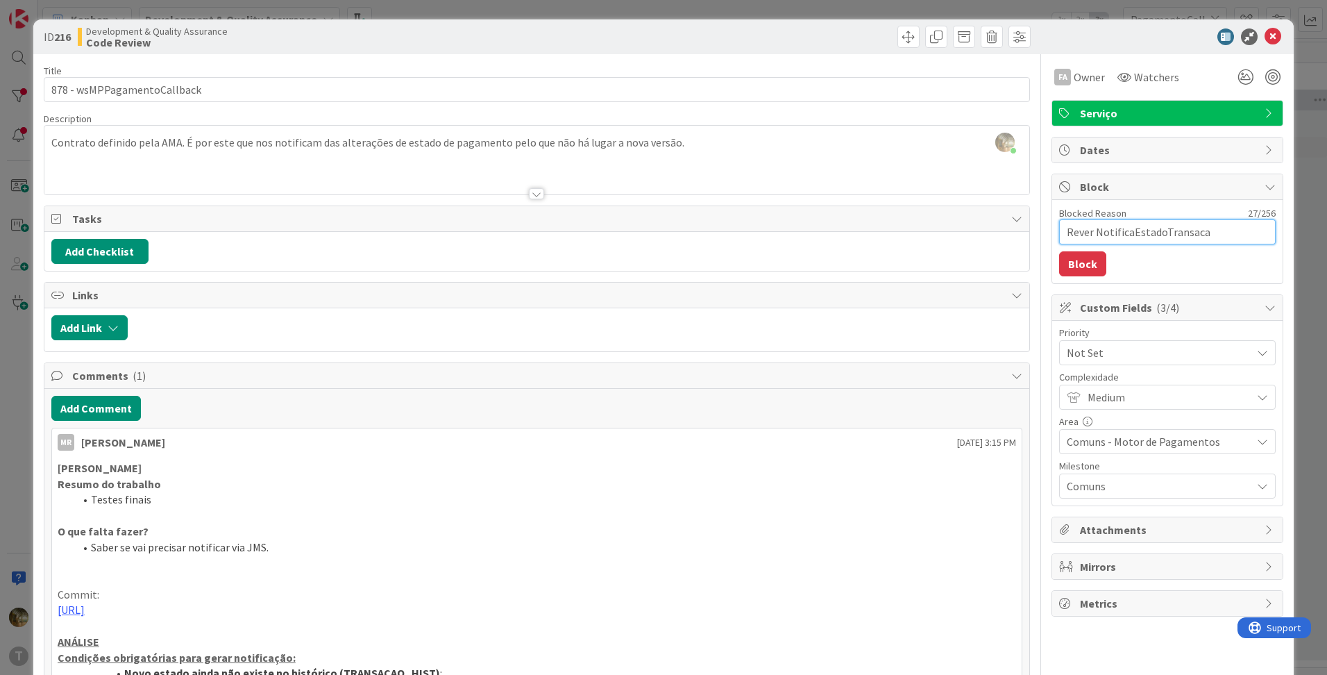
type textarea "Rever NotificaEstadoTransacao"
type textarea "x"
type textarea "Rever NotificaEstadoTransacao"
click at [1072, 264] on button "Block" at bounding box center [1082, 263] width 47 height 25
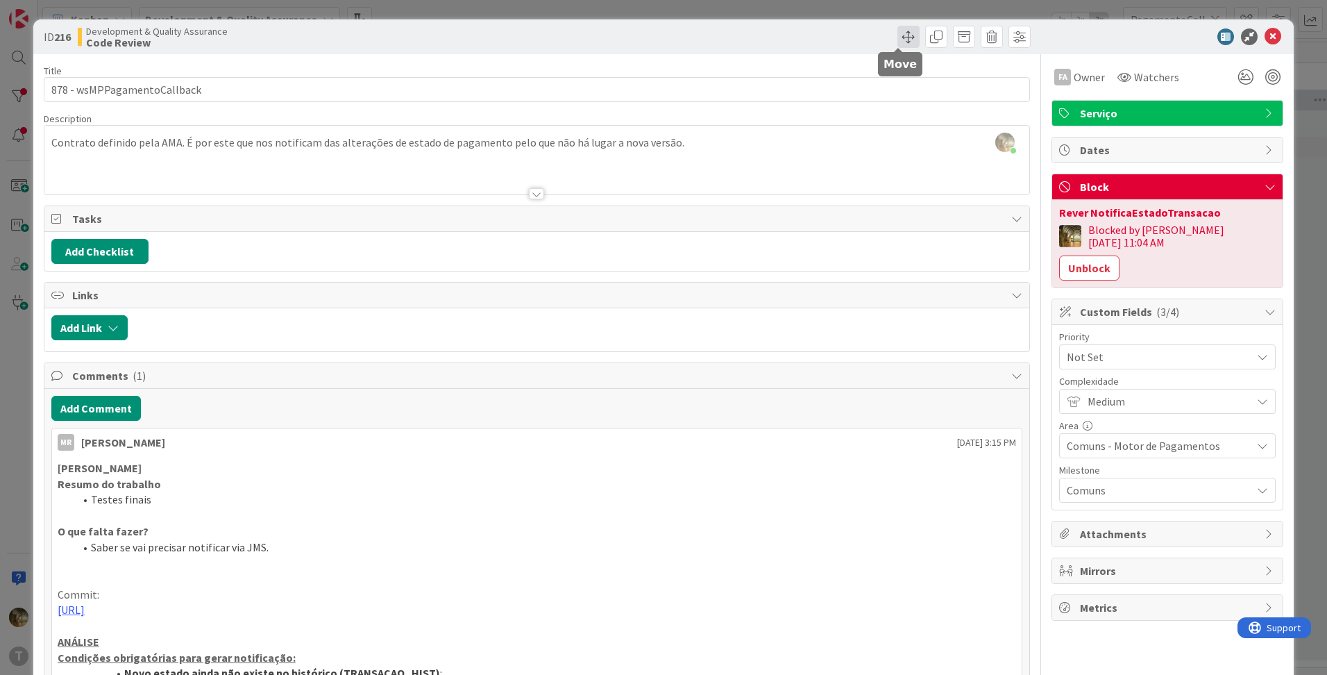
click at [904, 37] on span at bounding box center [908, 37] width 22 height 22
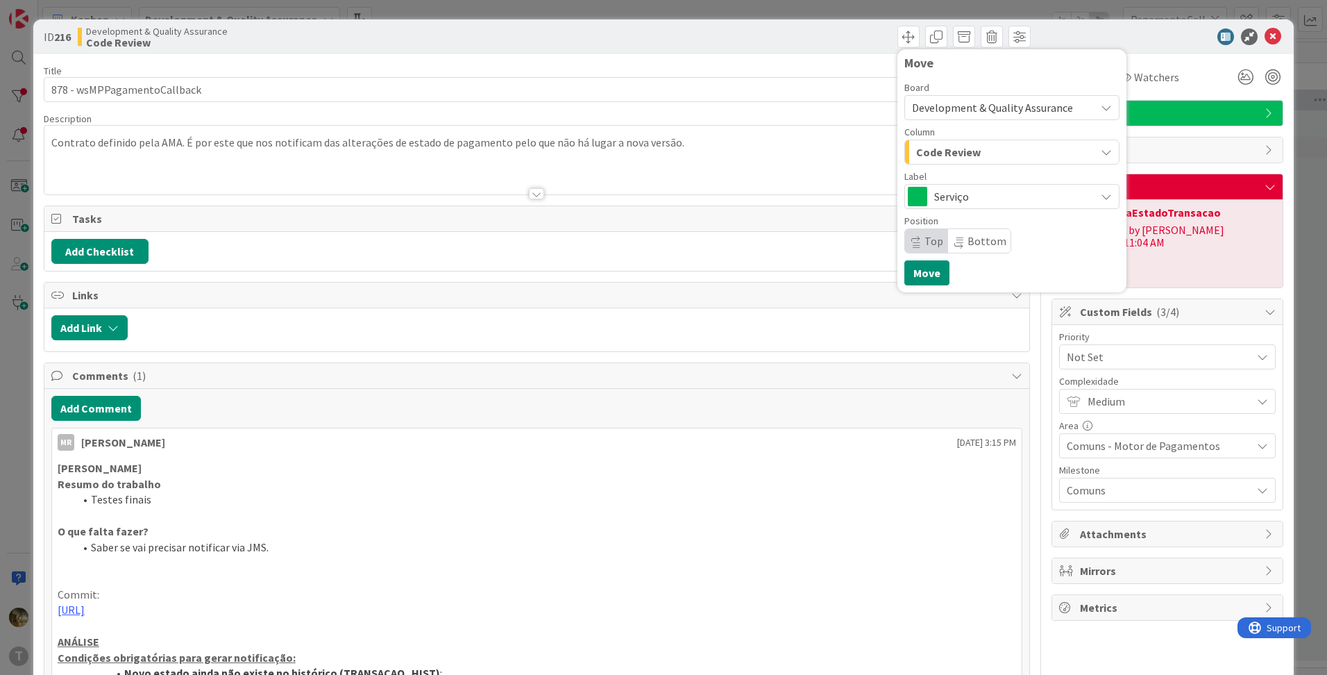
click at [995, 153] on div "Code Review" at bounding box center [1004, 152] width 183 height 22
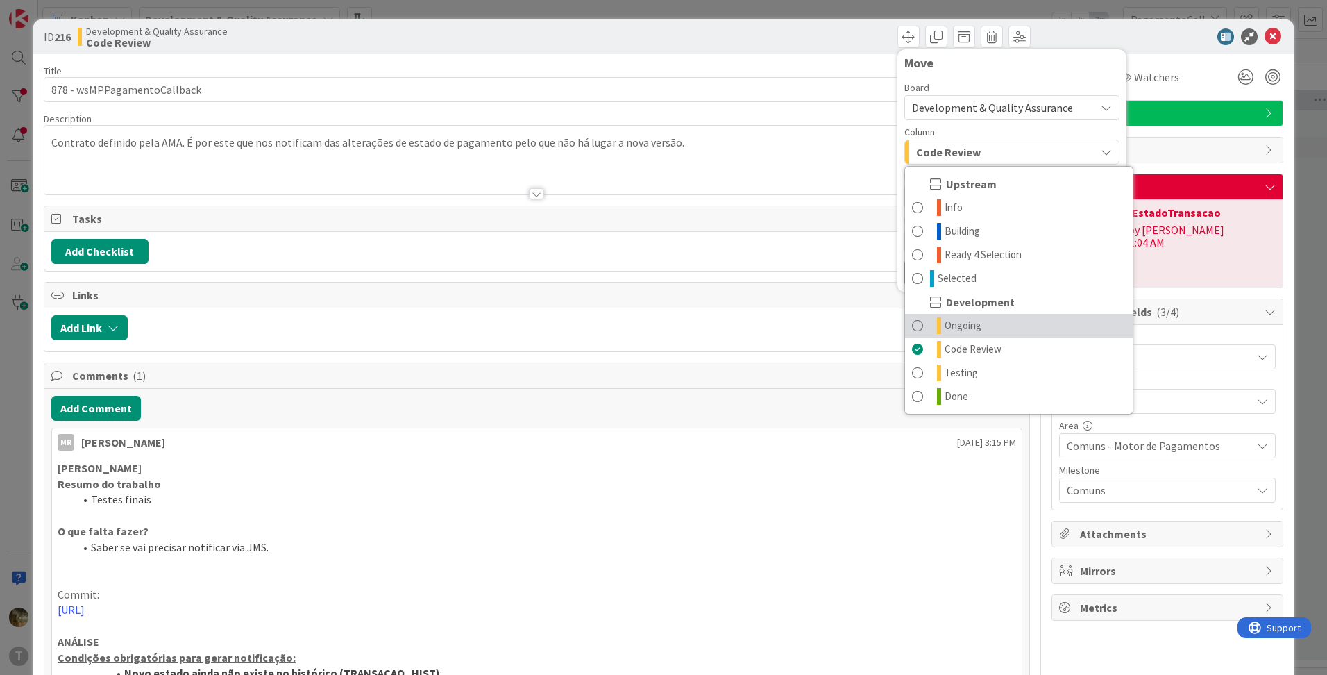
click at [952, 323] on span "Ongoing" at bounding box center [963, 325] width 37 height 17
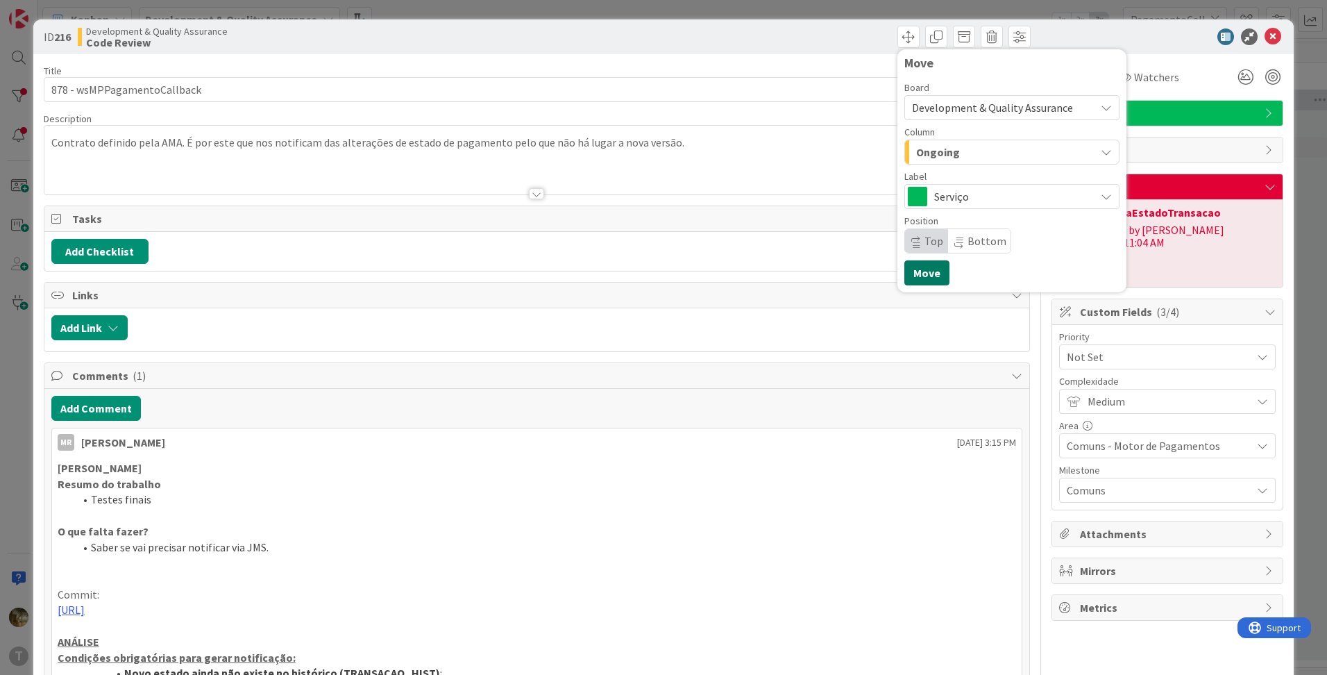
click at [911, 275] on button "Move" at bounding box center [926, 272] width 45 height 25
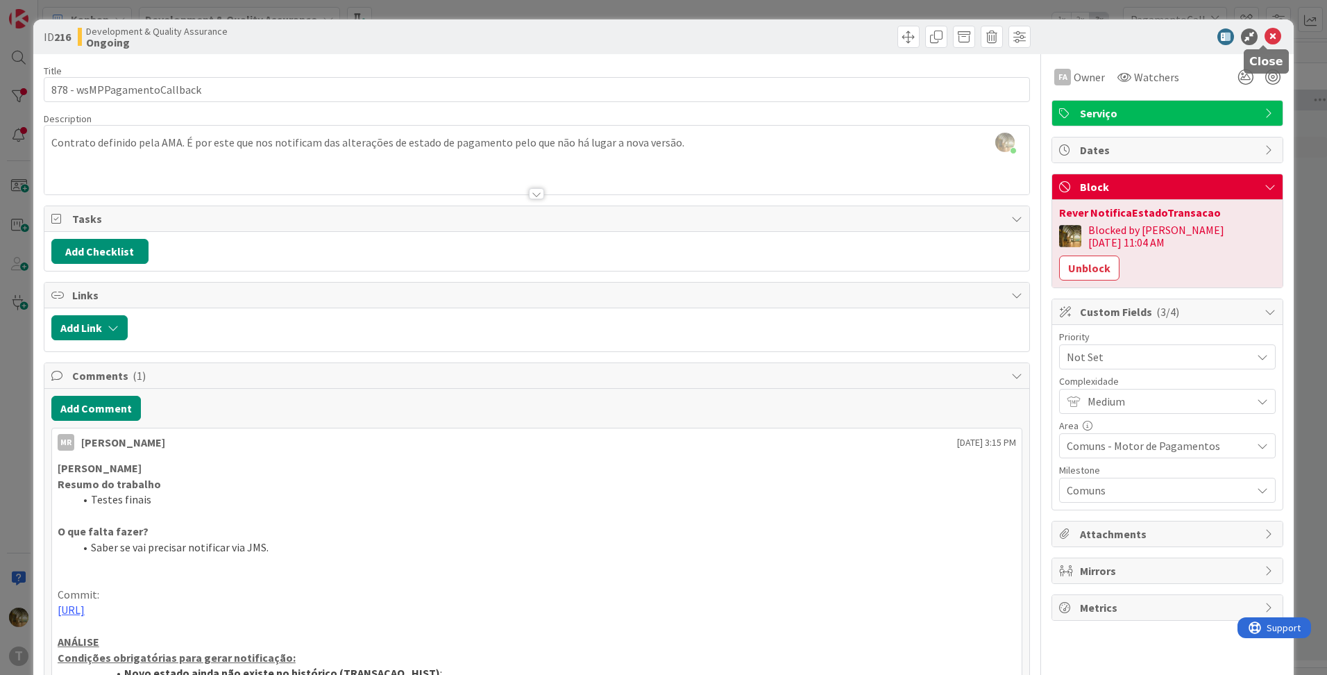
click at [1265, 37] on icon at bounding box center [1273, 36] width 17 height 17
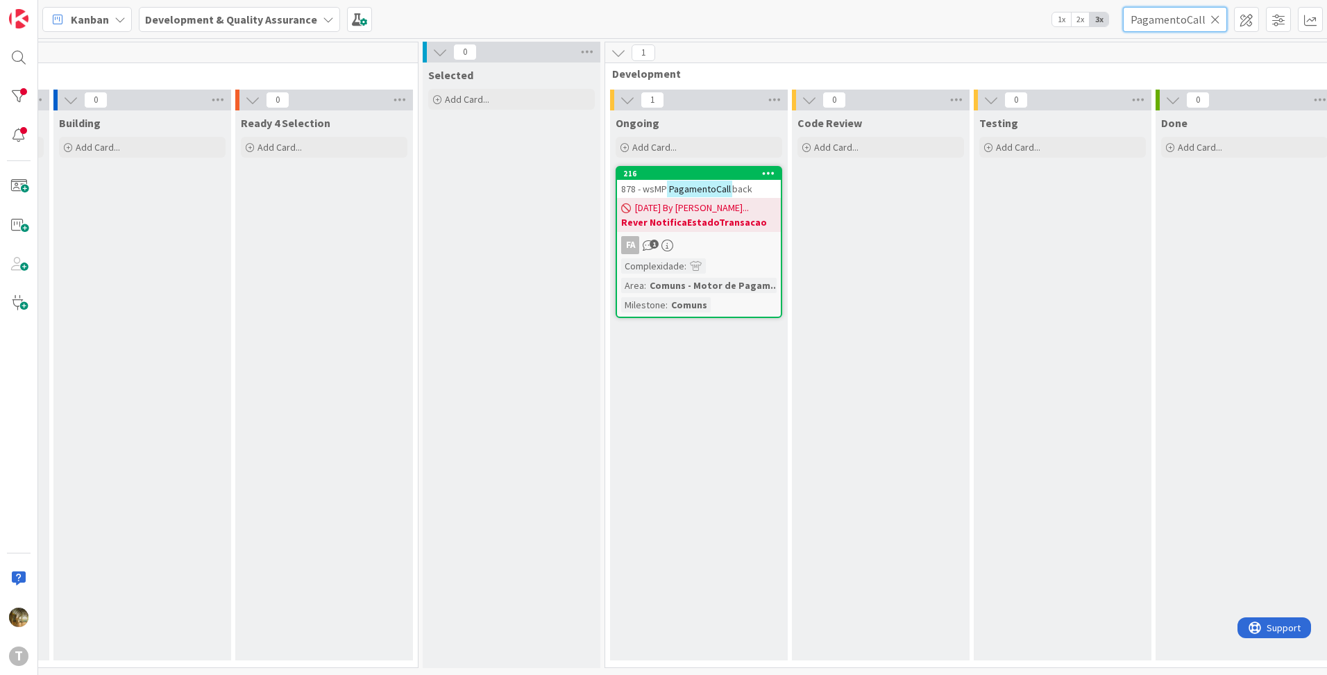
click at [1161, 22] on input "PagamentoCall" at bounding box center [1175, 19] width 104 height 25
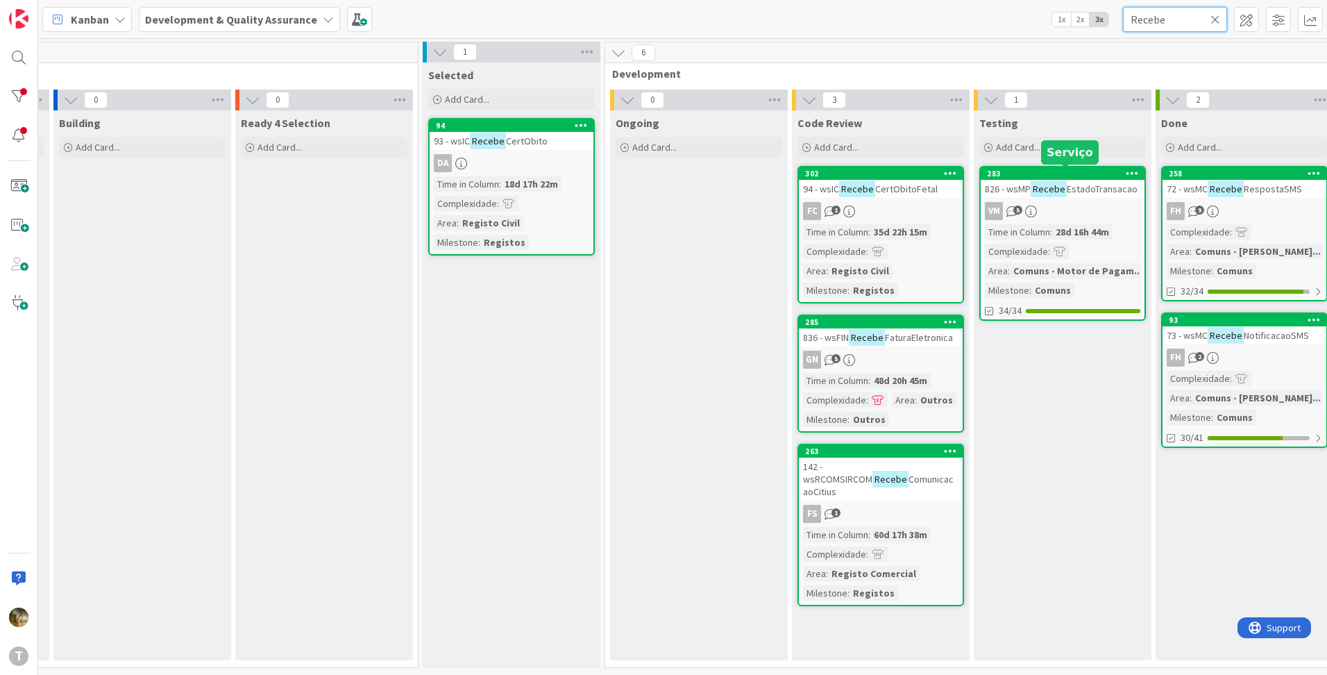
type input "Recebe"
click at [1058, 203] on div "VM 5" at bounding box center [1063, 211] width 164 height 18
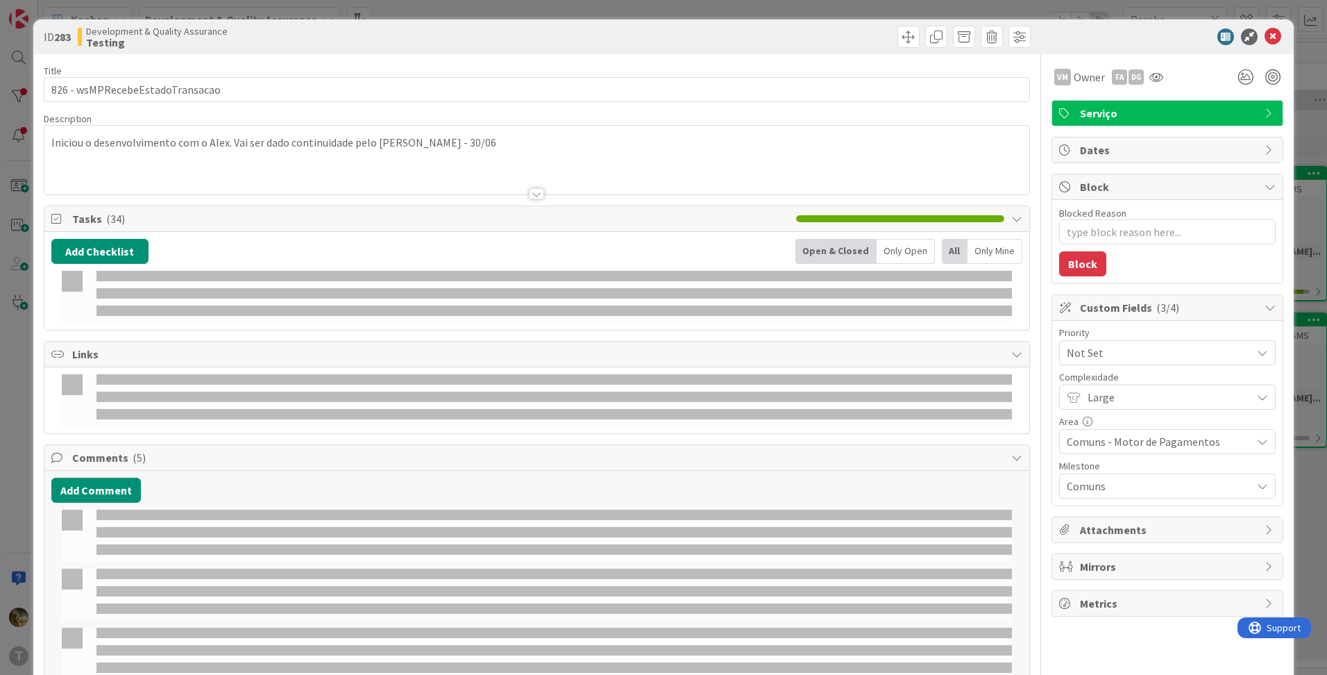
type textarea "x"
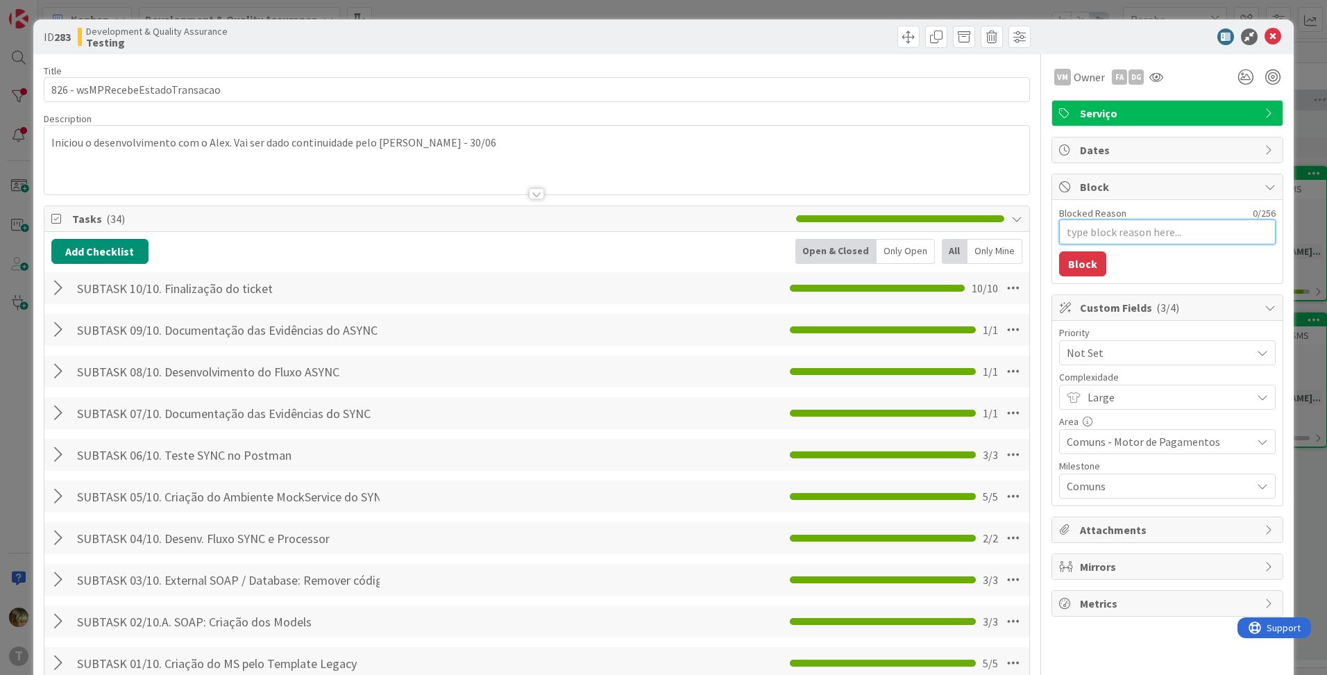
click at [1076, 226] on textarea "Blocked Reason" at bounding box center [1167, 231] width 217 height 25
click at [1265, 35] on icon at bounding box center [1273, 36] width 17 height 17
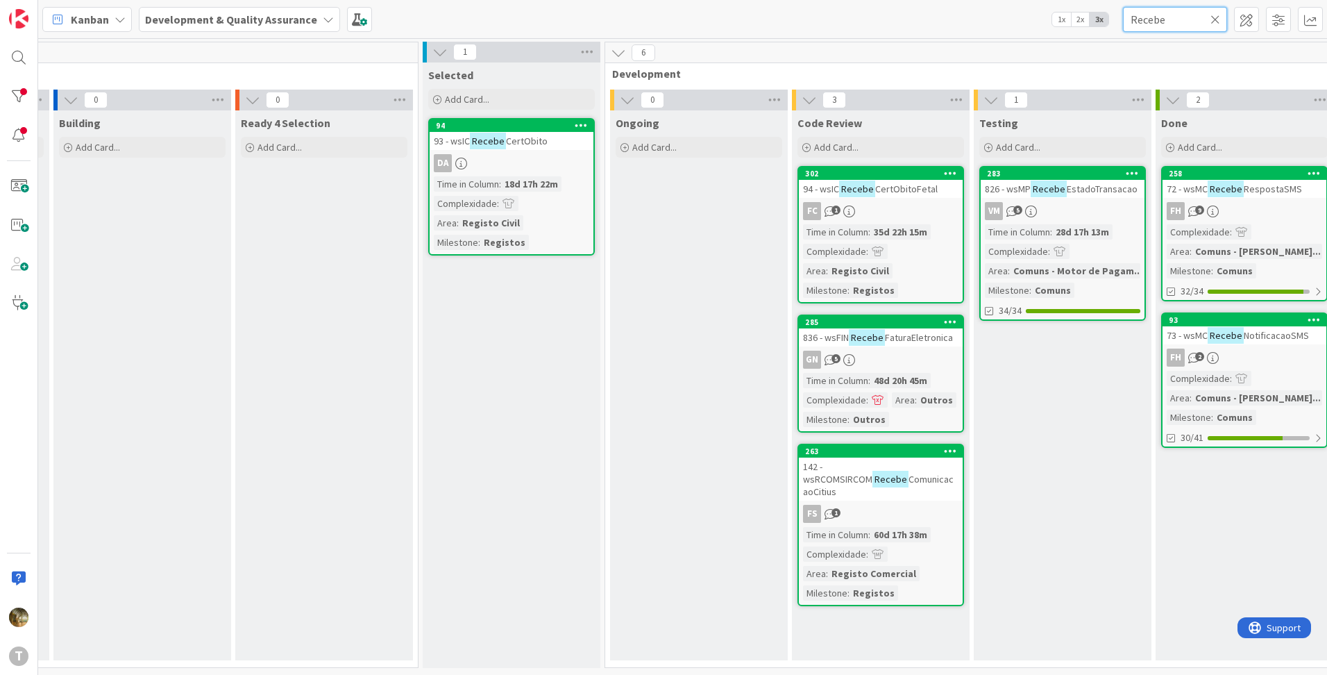
click at [1154, 8] on input "Recebe" at bounding box center [1175, 19] width 104 height 25
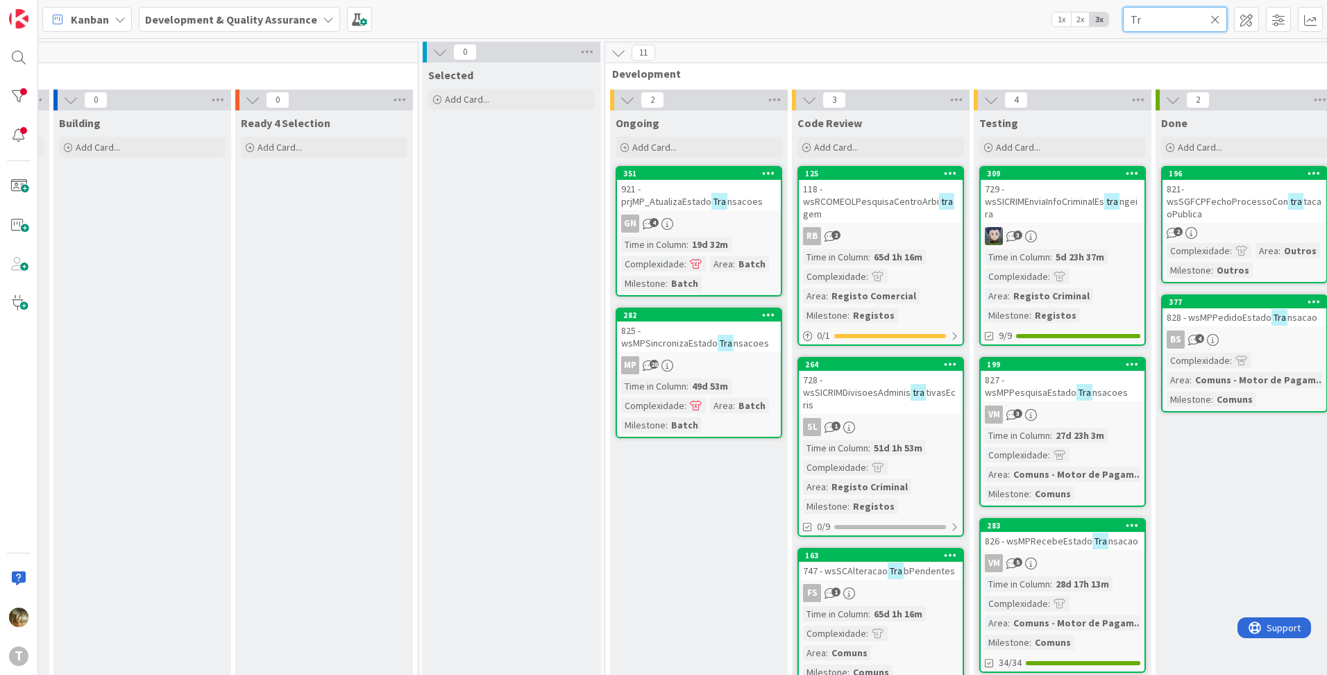
type input "T"
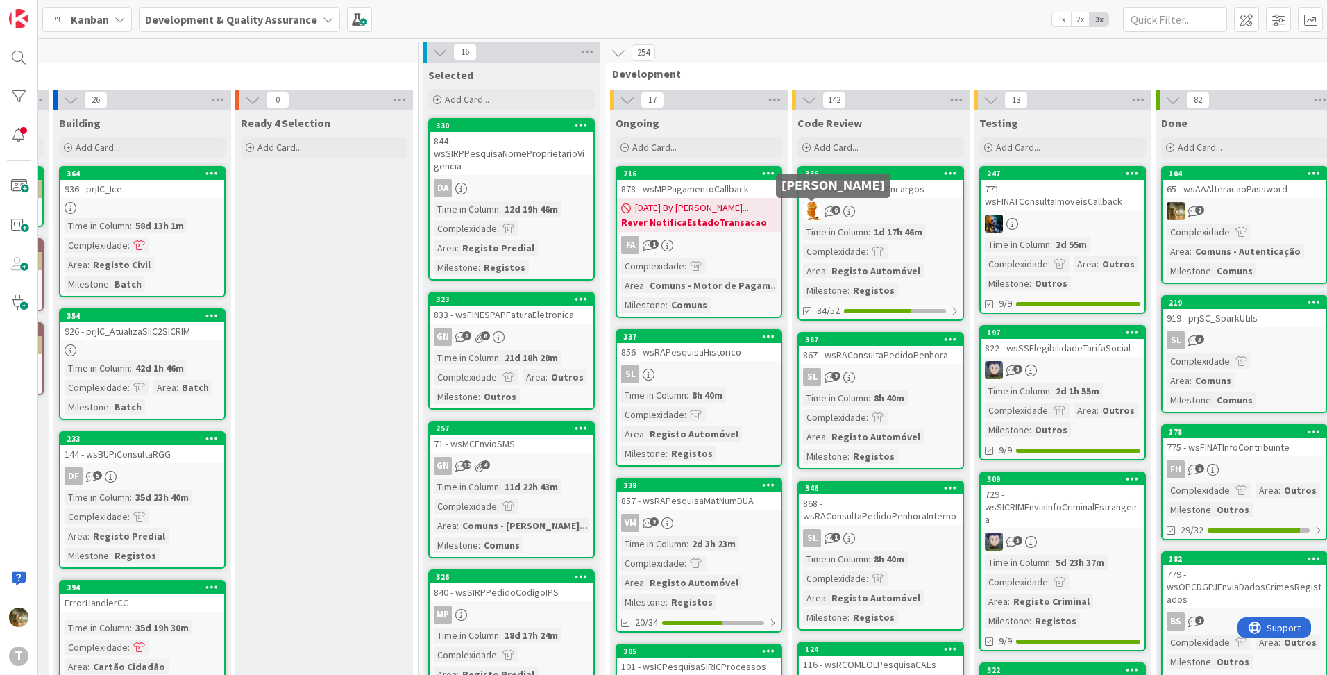
click at [746, 212] on div "[DATE] By [PERSON_NAME]... Rever NotificaEstadoTransacao" at bounding box center [699, 215] width 164 height 34
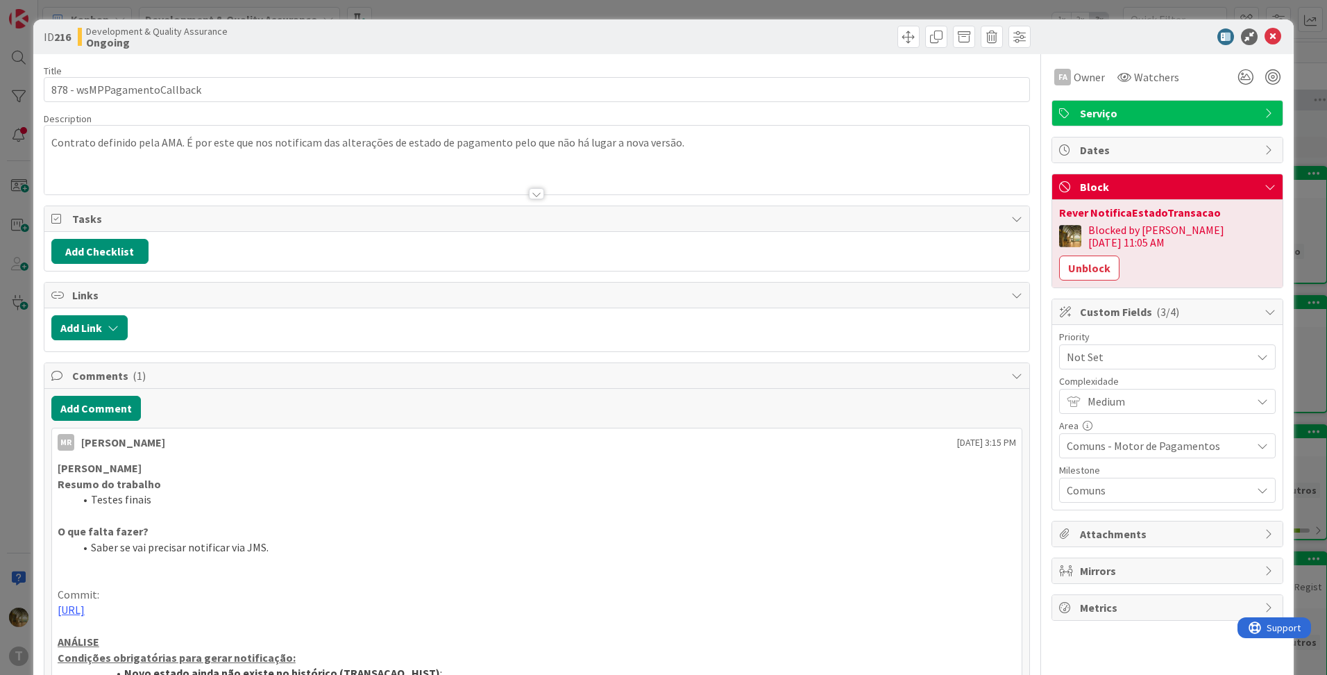
click at [1126, 212] on div "Rever NotificaEstadoTransacao" at bounding box center [1167, 212] width 217 height 11
copy div "Rever NotificaEstadoTransacao"
click at [1267, 34] on icon at bounding box center [1273, 36] width 17 height 17
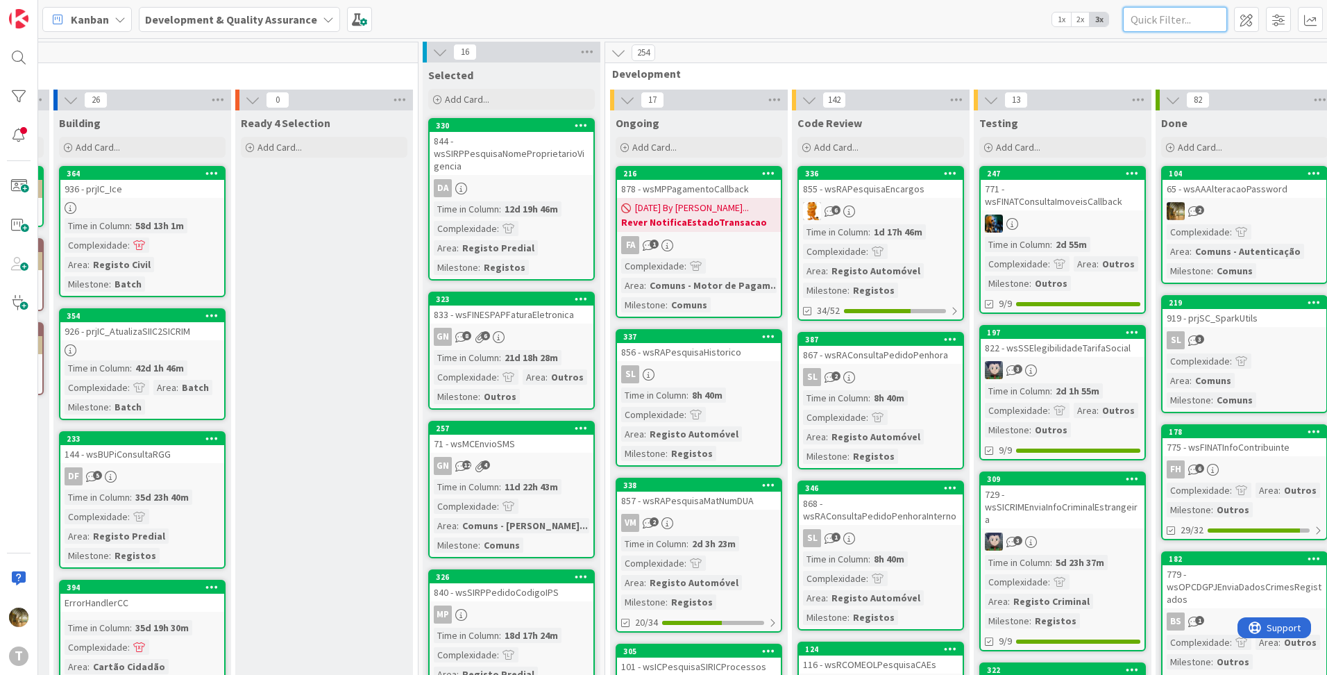
click at [1170, 21] on input "text" at bounding box center [1175, 19] width 104 height 25
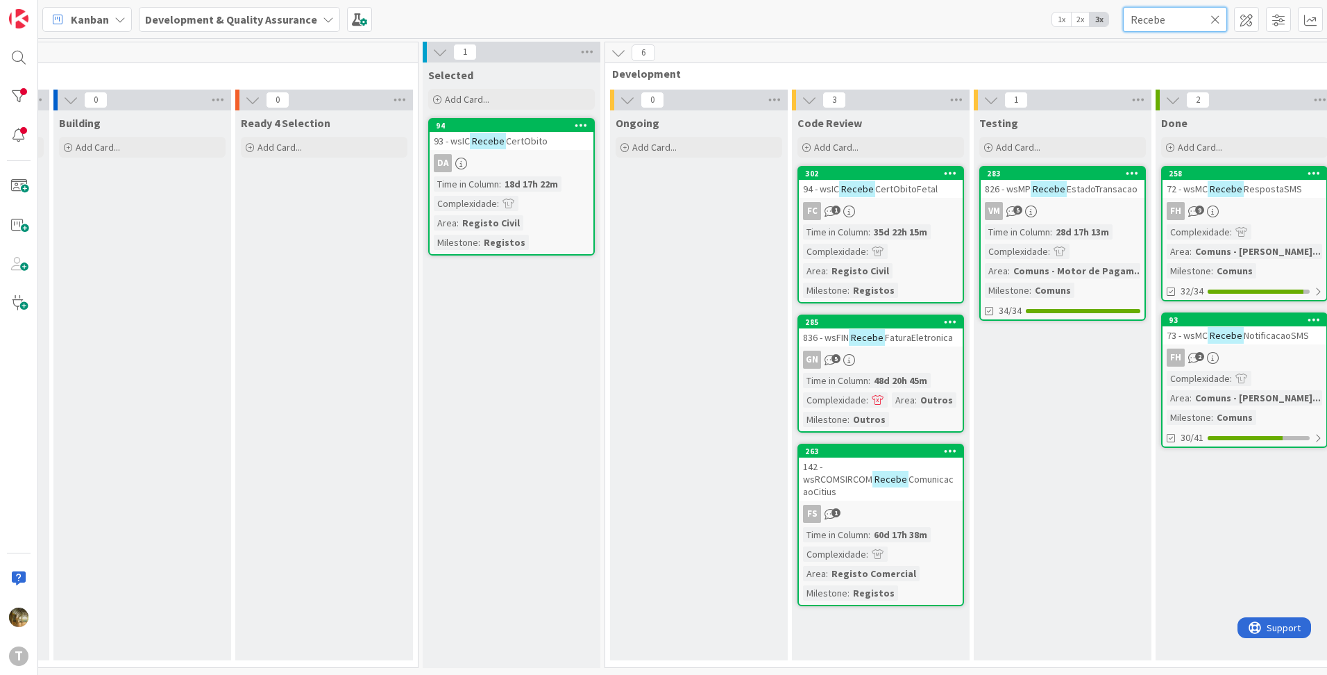
type input "Recebe"
click at [1035, 192] on mark "Recebe" at bounding box center [1049, 188] width 36 height 16
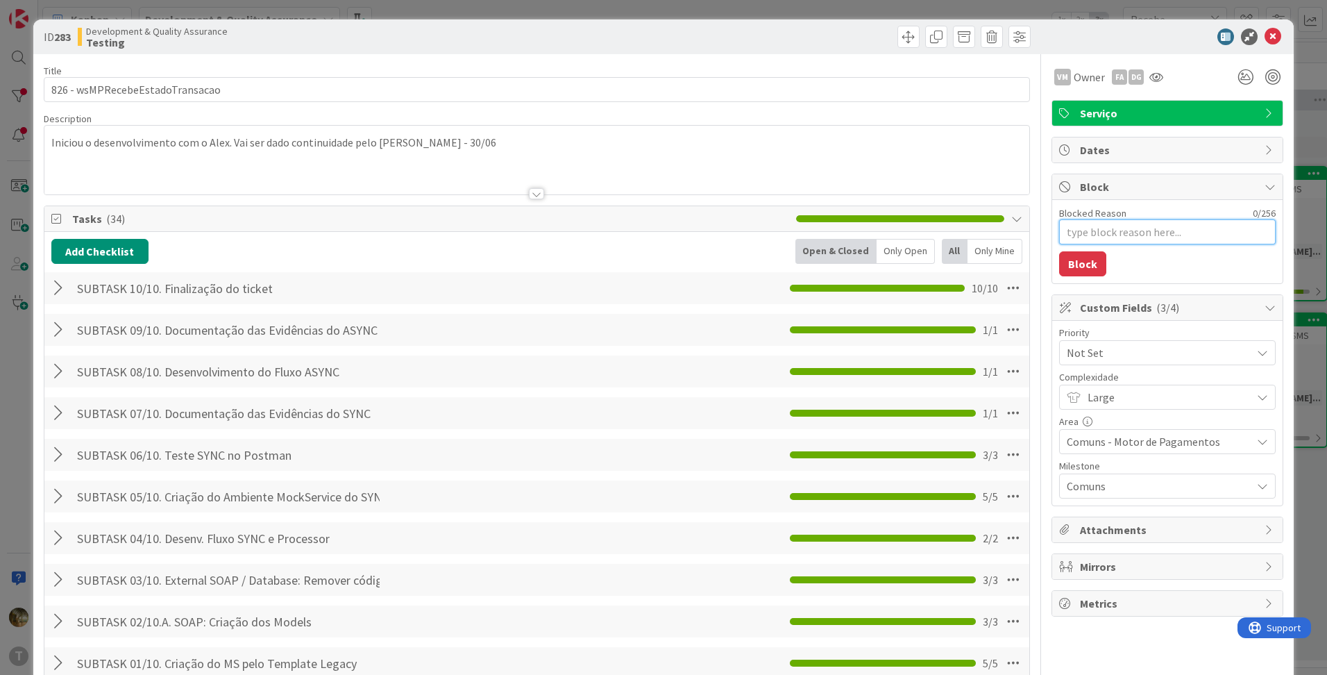
click at [1084, 226] on textarea "Blocked Reason" at bounding box center [1167, 231] width 217 height 25
paste textarea "Rever NotificaEstadoTransacao"
type textarea "x"
type textarea "Rever NotificaEstadoTransacao"
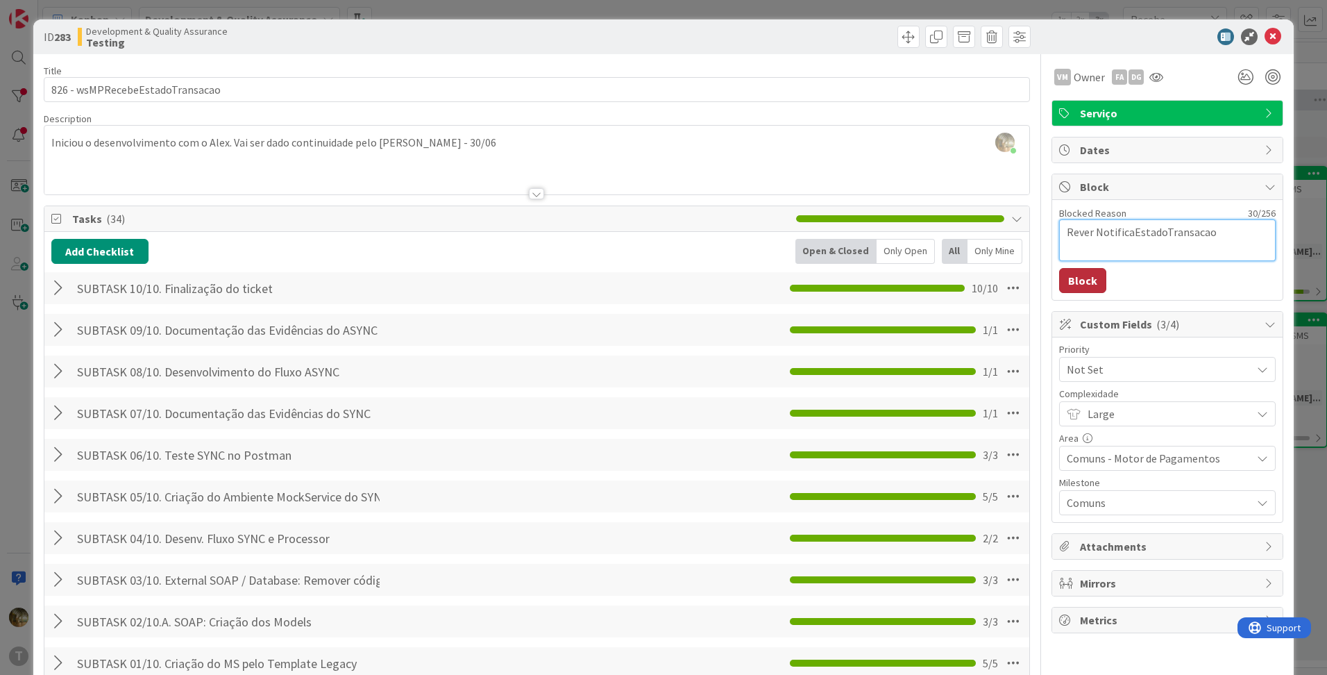
type textarea "x"
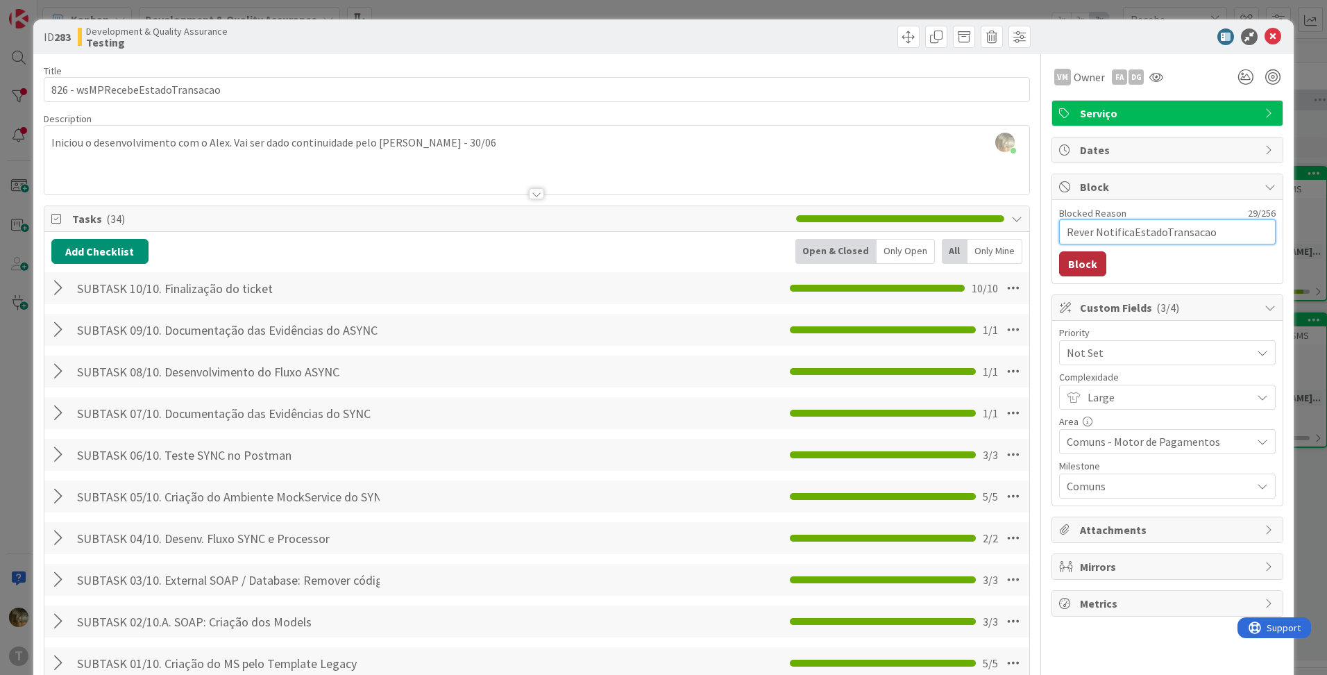
type textarea "Rever NotificaEstadoTransacao"
click at [1078, 266] on button "Block" at bounding box center [1082, 263] width 47 height 25
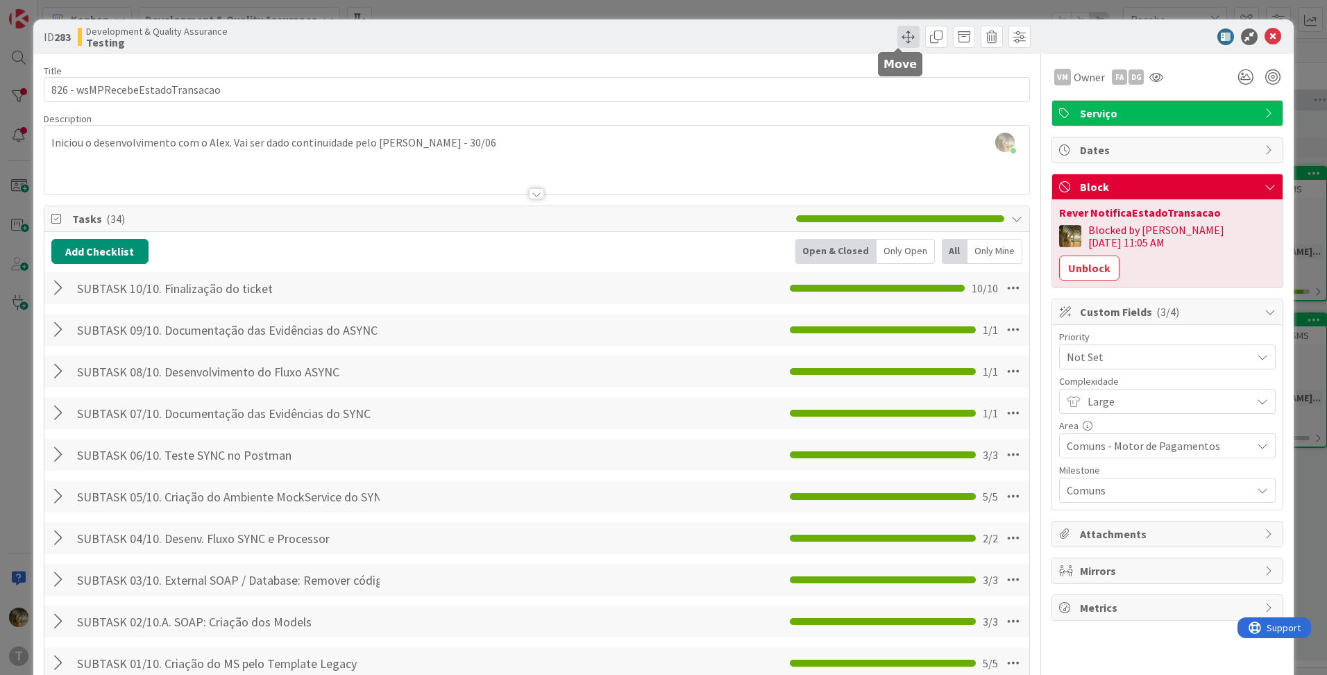
click at [900, 40] on span at bounding box center [908, 37] width 22 height 22
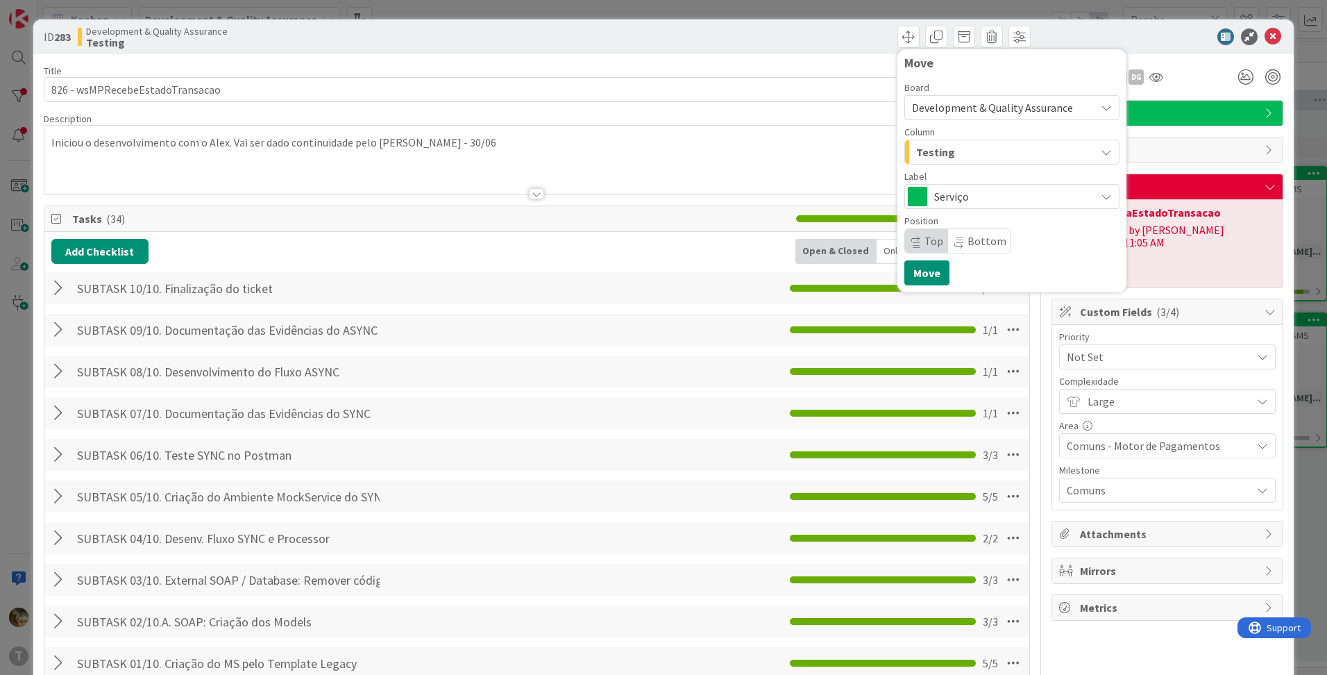
click at [947, 155] on div "Testing" at bounding box center [1004, 152] width 183 height 22
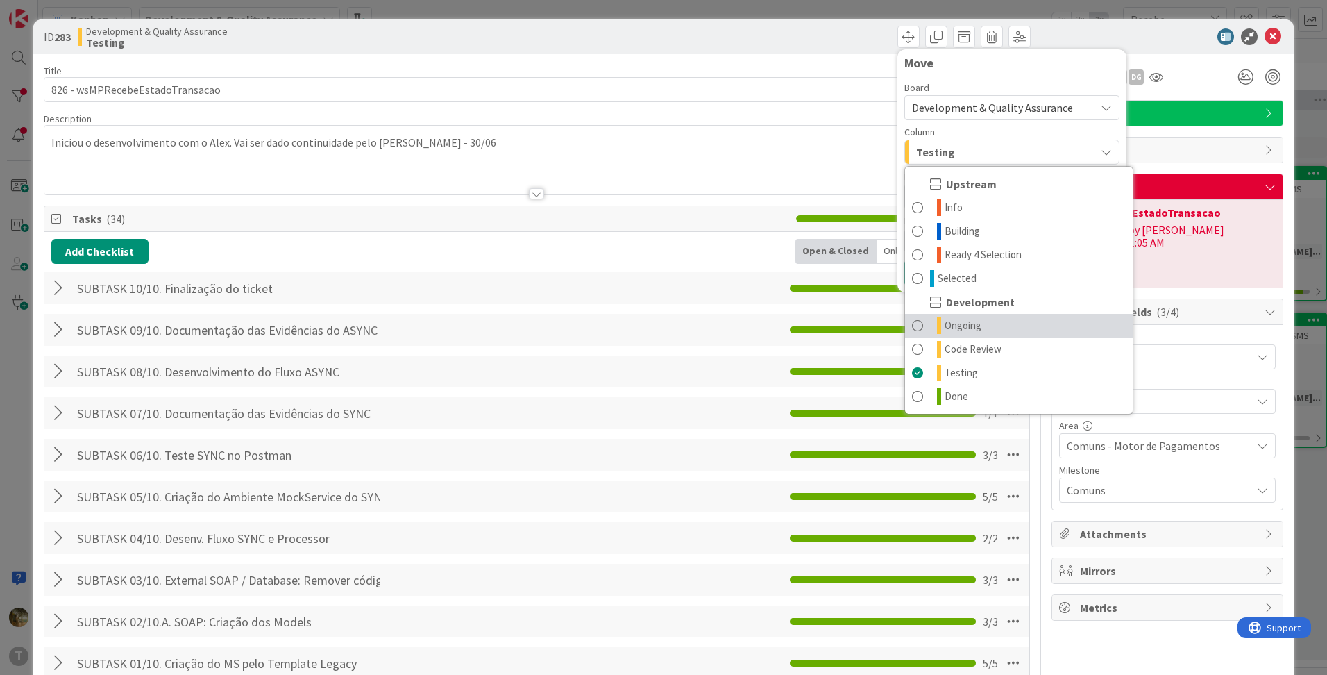
click at [950, 326] on span "Ongoing" at bounding box center [963, 325] width 37 height 17
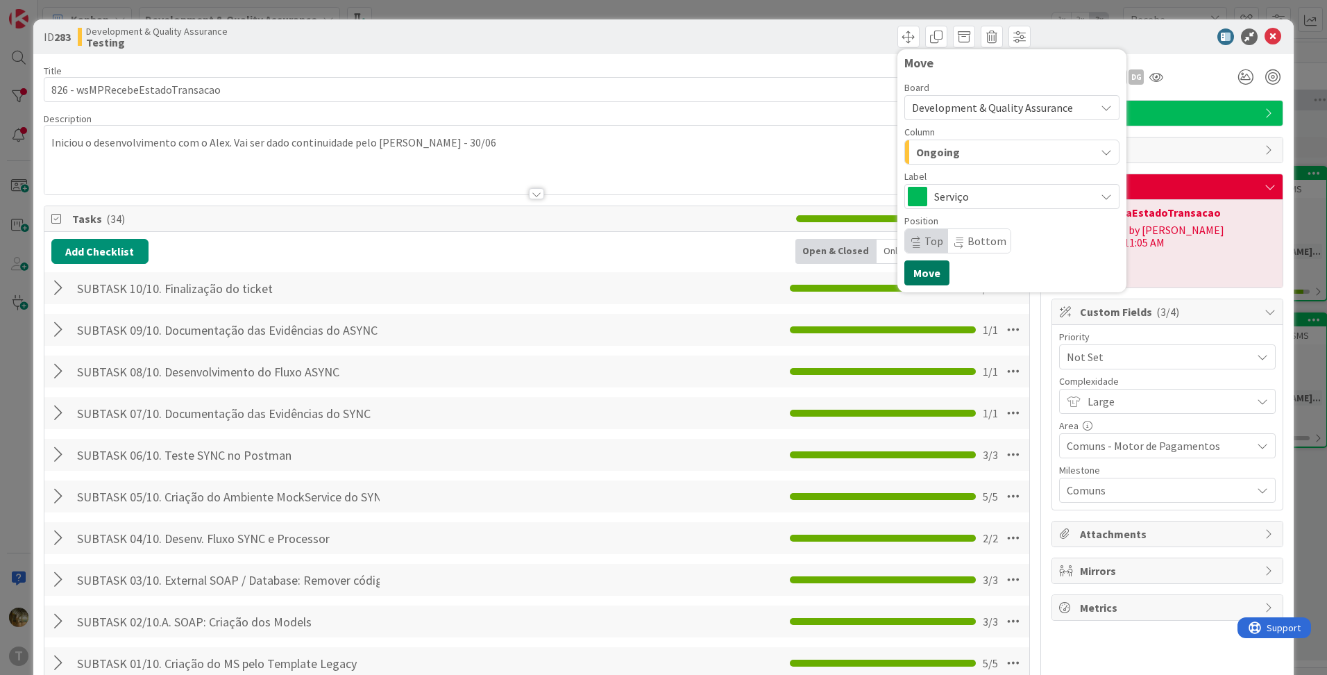
click at [909, 271] on button "Move" at bounding box center [926, 272] width 45 height 25
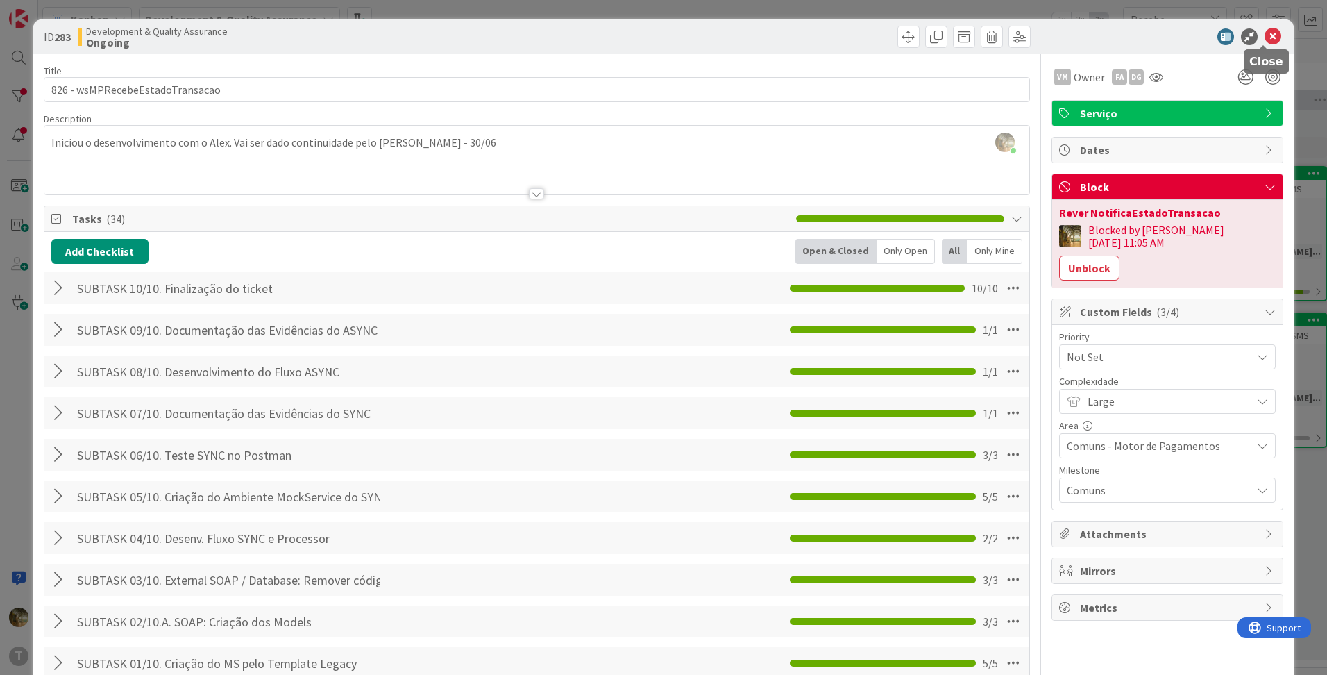
click at [1265, 39] on icon at bounding box center [1273, 36] width 17 height 17
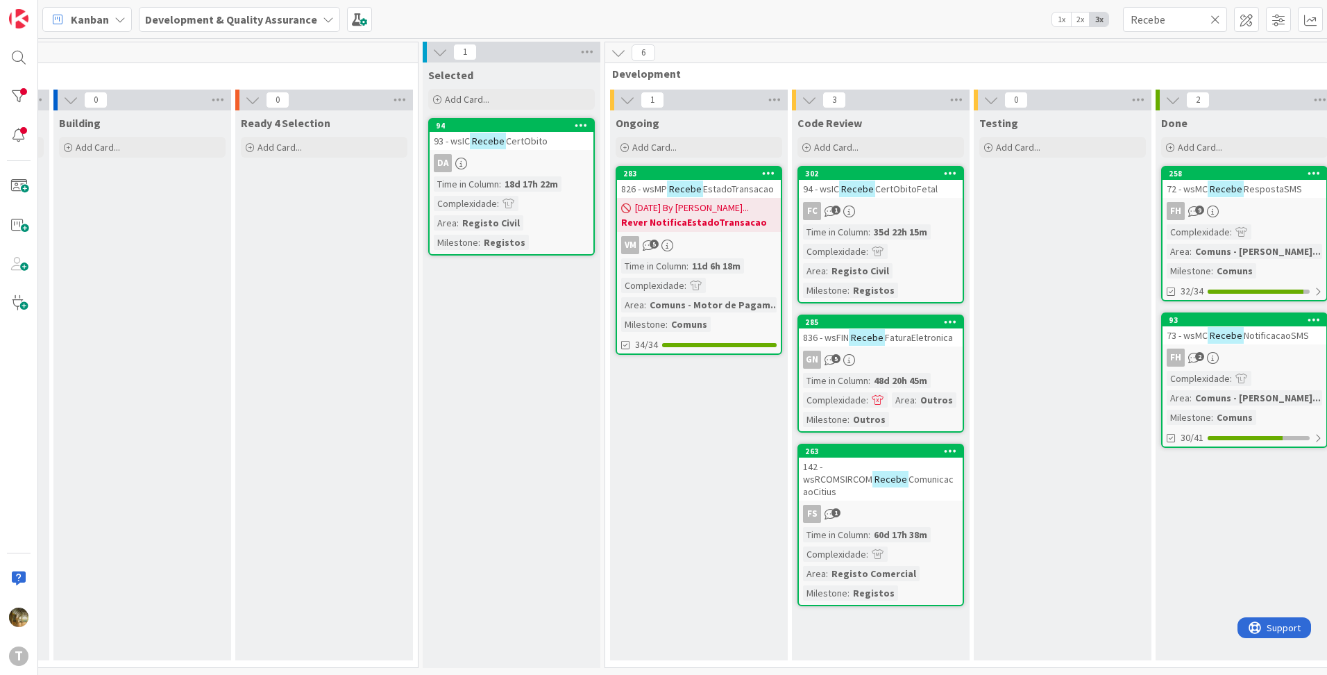
click at [673, 194] on mark "Recebe" at bounding box center [685, 188] width 36 height 16
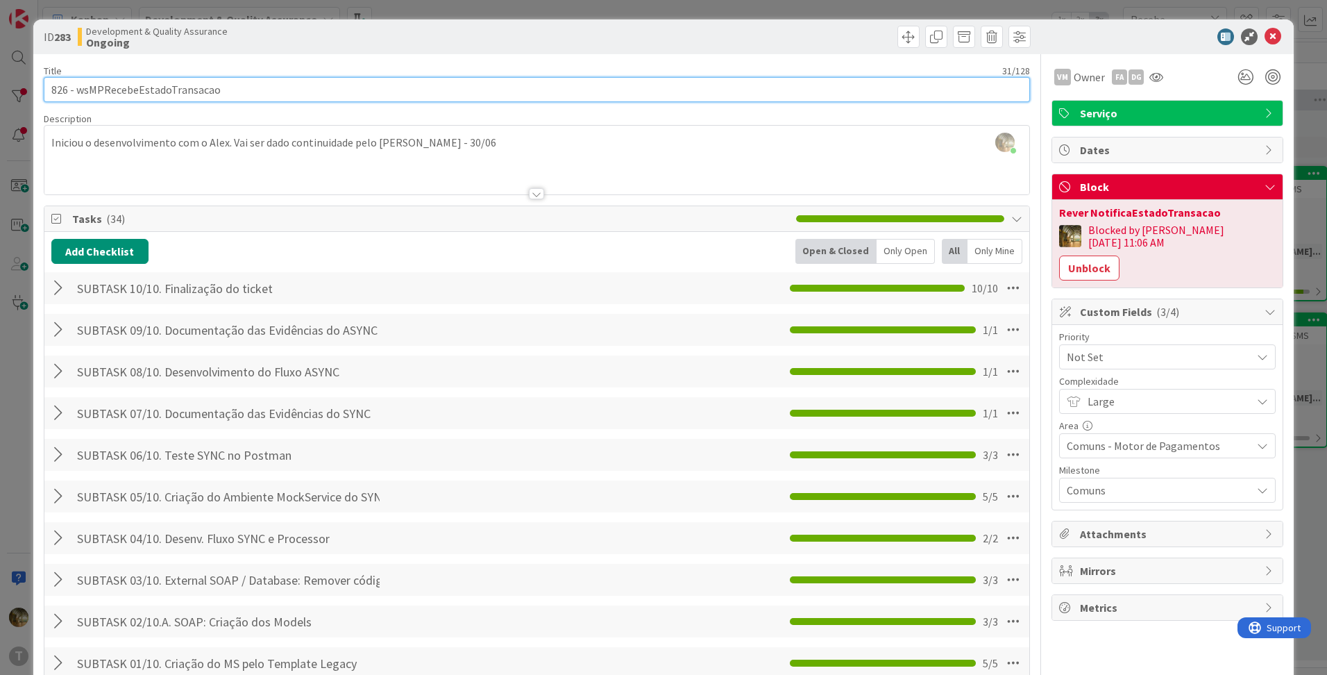
drag, startPoint x: 119, startPoint y: 90, endPoint x: 33, endPoint y: 87, distance: 86.1
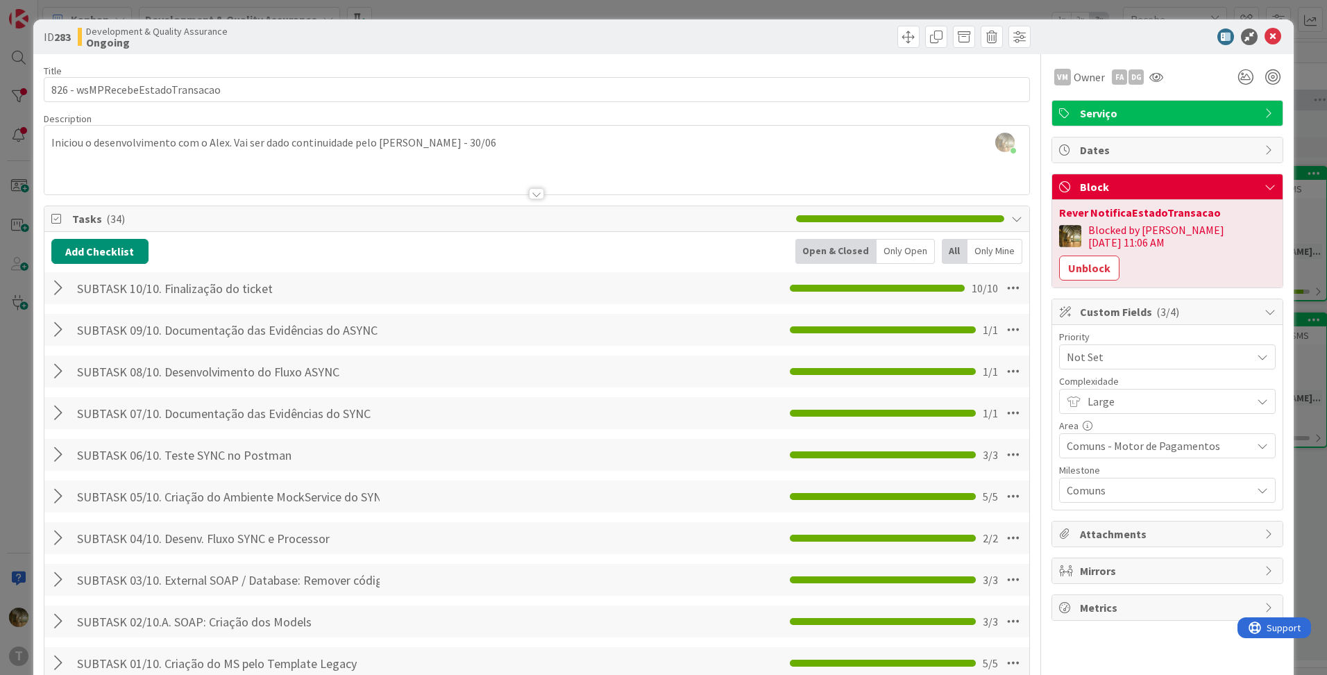
click at [1254, 35] on div at bounding box center [1161, 36] width 246 height 17
click at [1265, 38] on icon at bounding box center [1273, 36] width 17 height 17
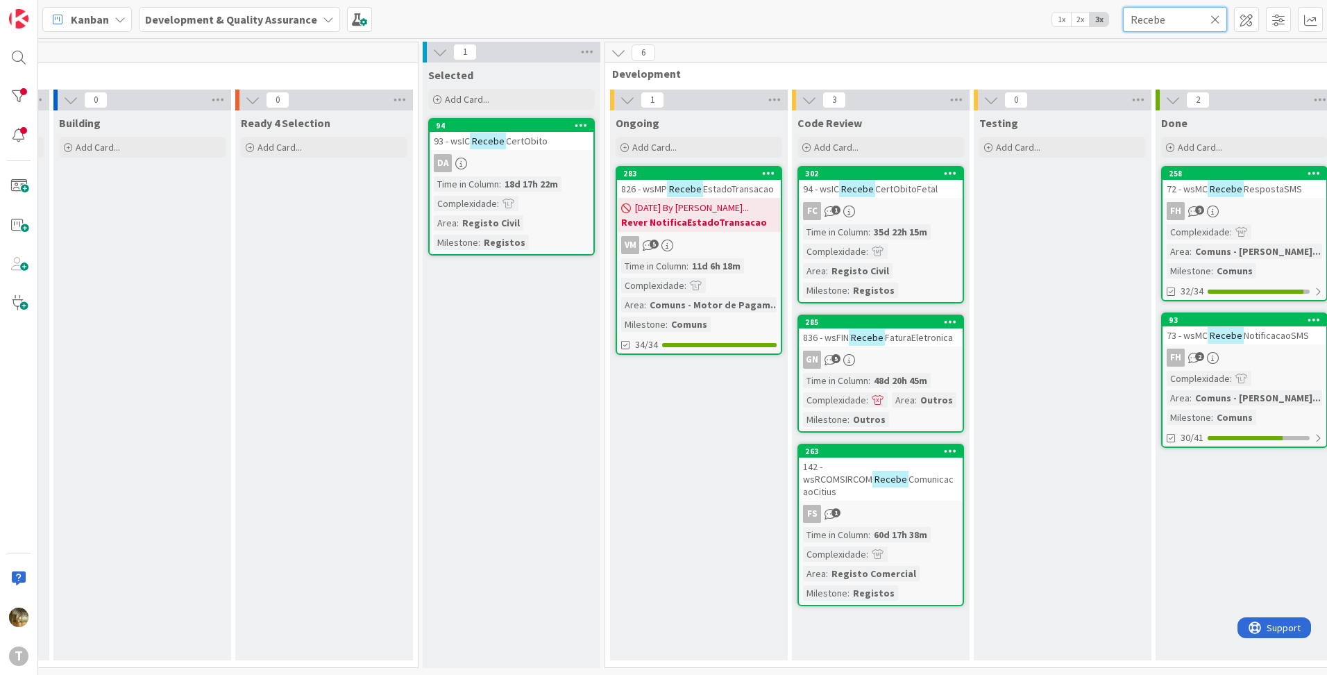
click at [1157, 20] on input "Recebe" at bounding box center [1175, 19] width 104 height 25
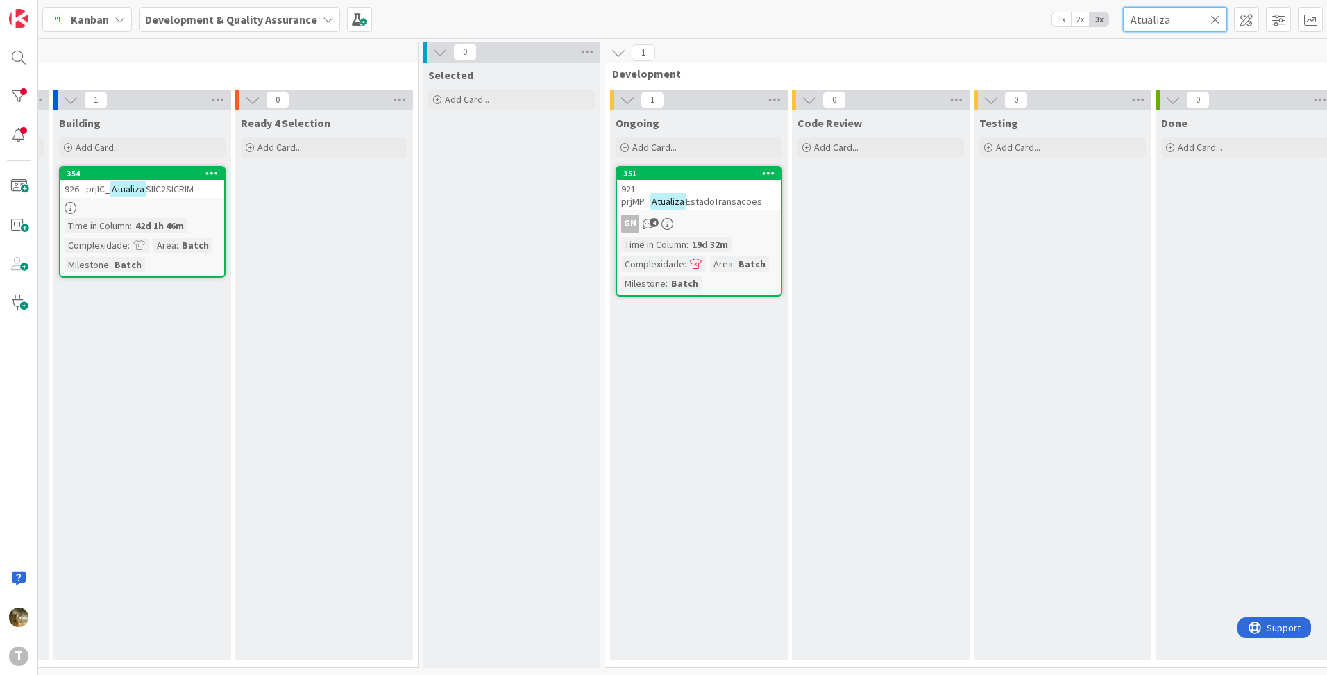
type input "Atualiza"
click at [727, 199] on span "EstadoTransacoes" at bounding box center [724, 201] width 76 height 12
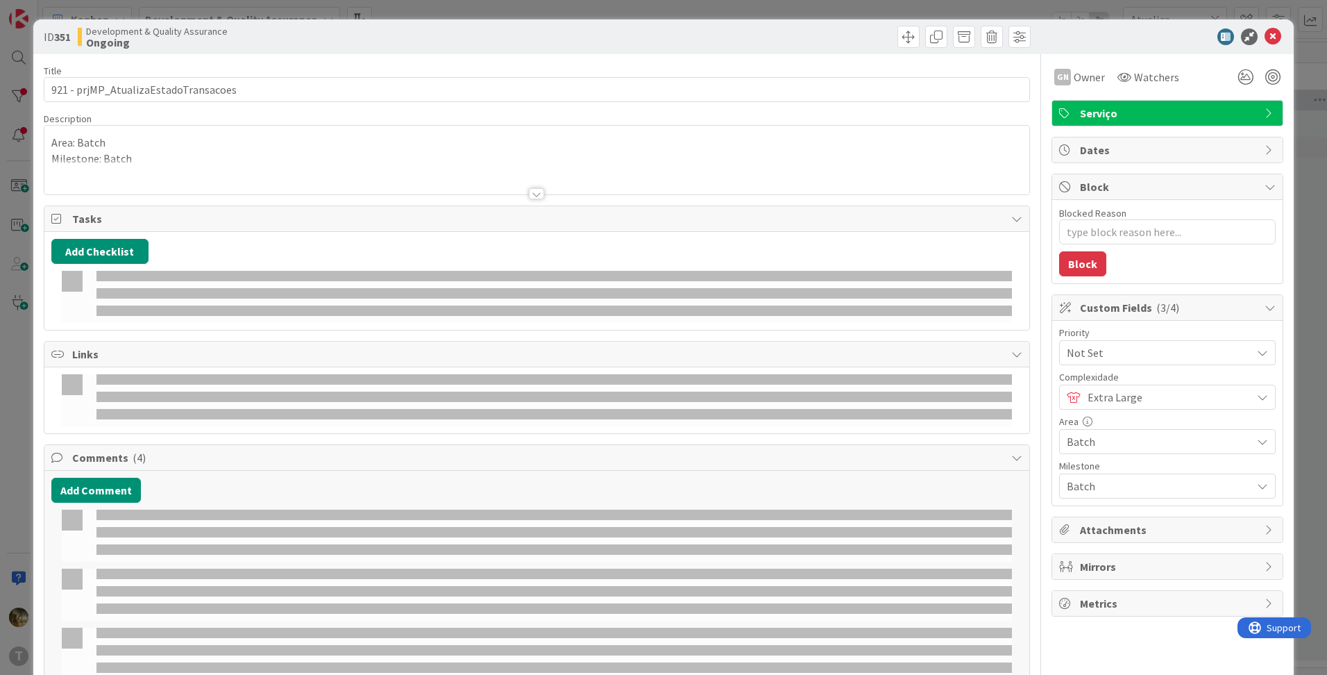
type textarea "x"
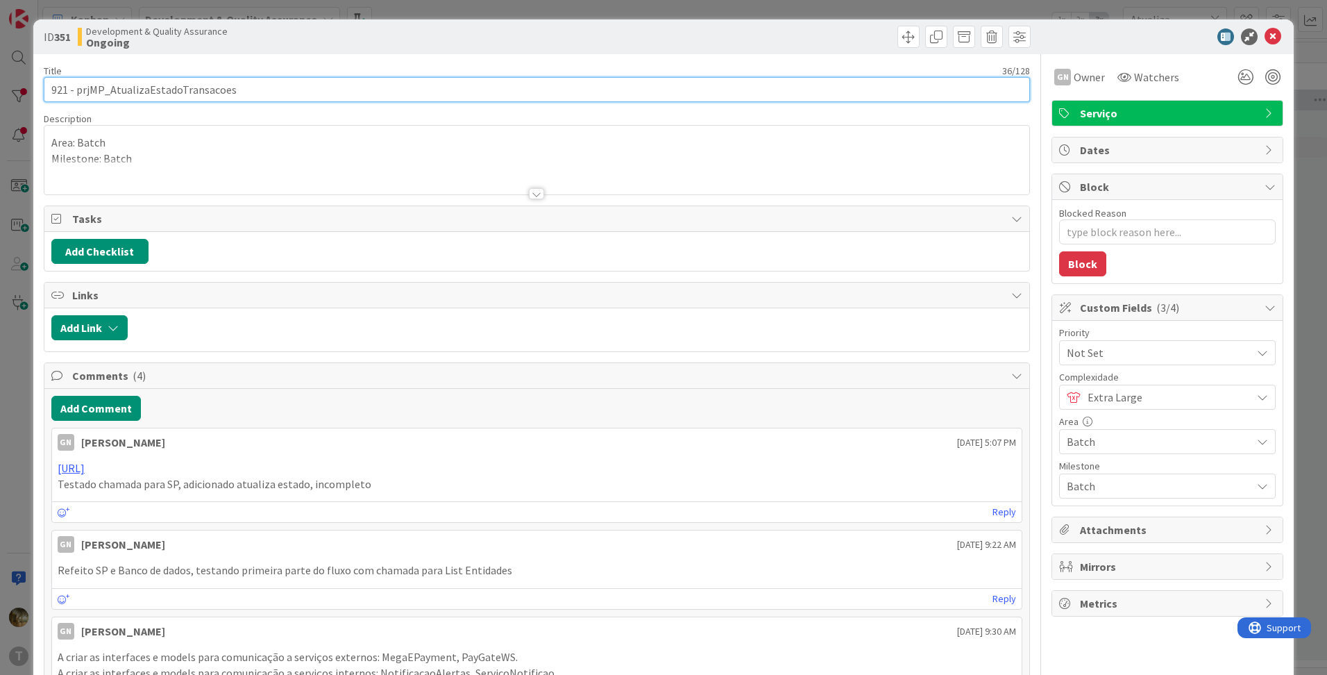
drag, startPoint x: 210, startPoint y: 93, endPoint x: 196, endPoint y: 94, distance: 13.2
click at [170, 96] on input "921 - prjMP_AtualizaEstadoTransacoes" at bounding box center [537, 89] width 986 height 25
drag, startPoint x: 239, startPoint y: 90, endPoint x: 34, endPoint y: 92, distance: 205.5
click at [34, 92] on div "ID 351 Development & Quality Assurance Ongoing Title 36 / 128 921 - prjMP_Atual…" at bounding box center [663, 444] width 1260 height 850
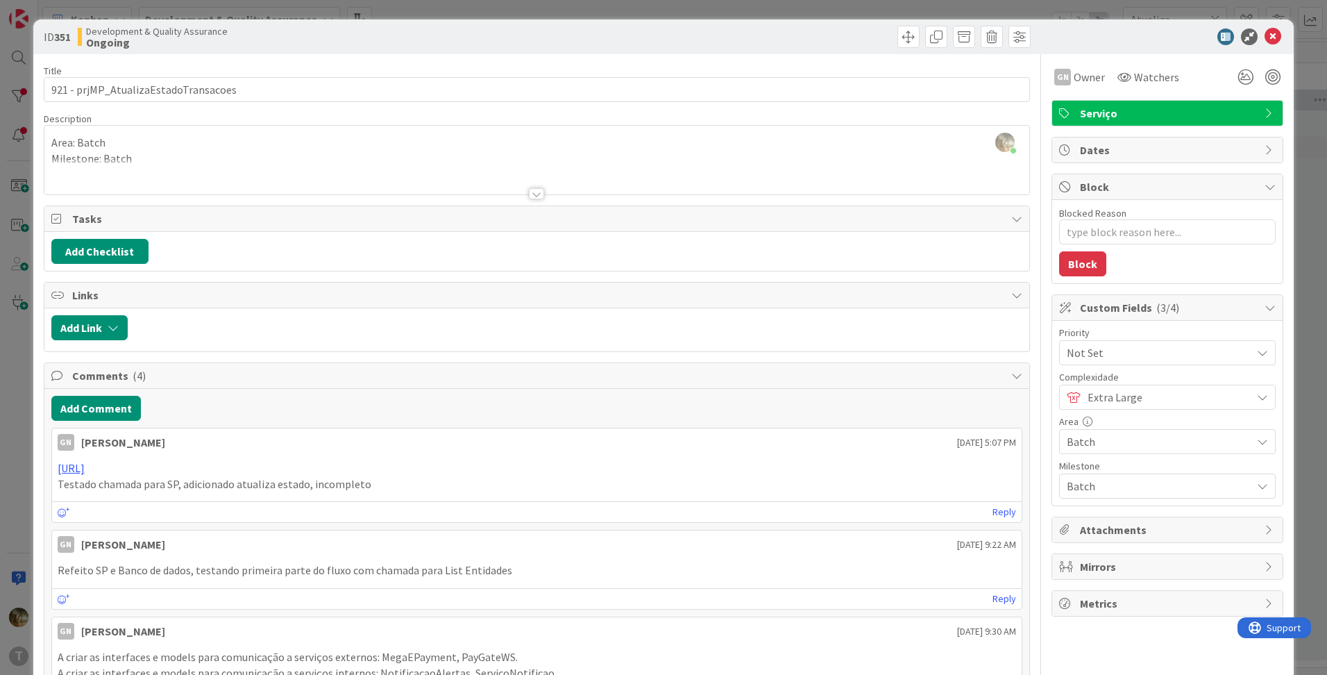
click at [1266, 43] on icon at bounding box center [1273, 36] width 17 height 17
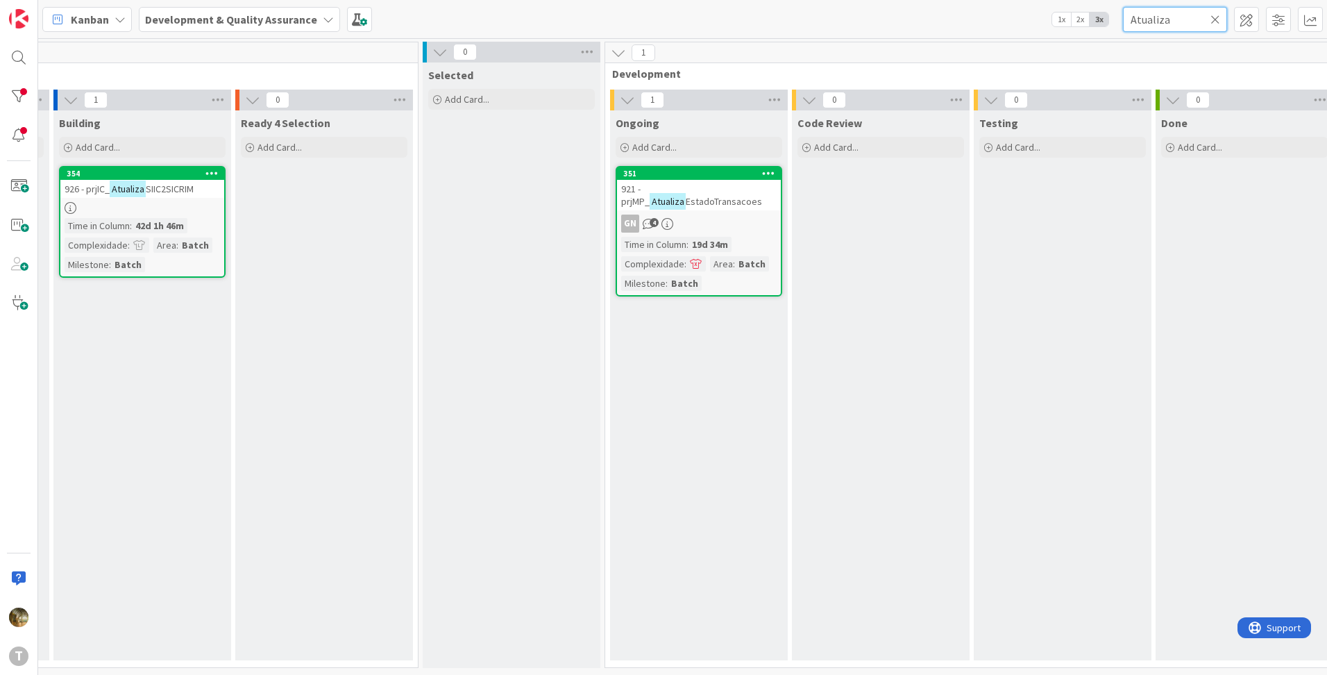
click at [1156, 17] on input "Atualiza" at bounding box center [1175, 19] width 104 height 25
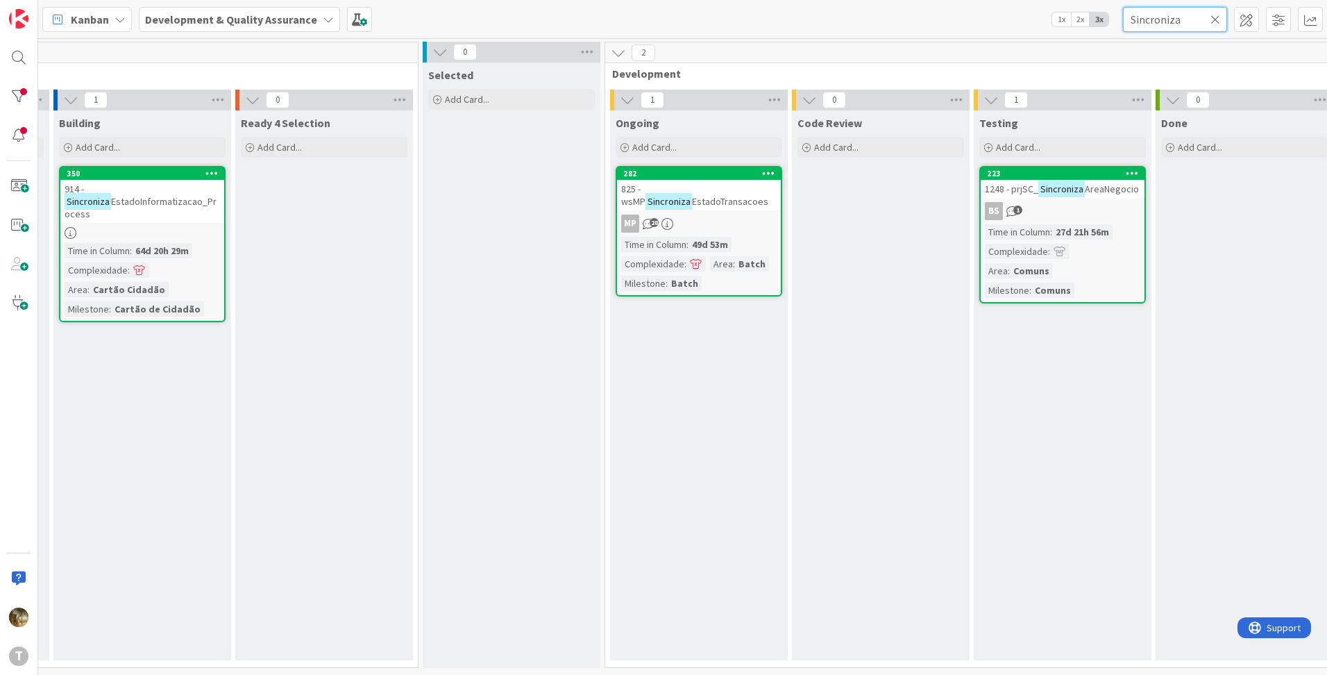
type input "Sincroniza"
click at [728, 201] on span "EstadoTransacoes" at bounding box center [730, 201] width 76 height 12
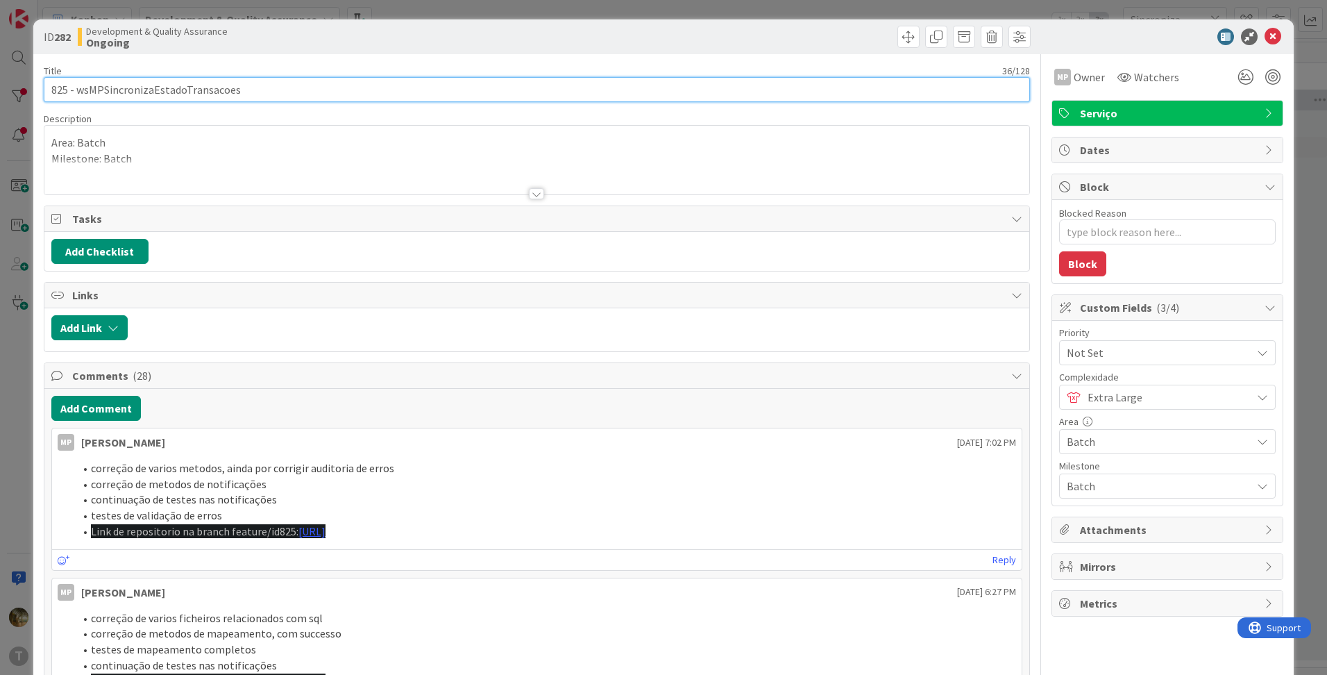
drag, startPoint x: 46, startPoint y: 96, endPoint x: 25, endPoint y: 97, distance: 20.9
click at [25, 97] on div "ID 282 Development & Quality Assurance Ongoing Title 36 / 128 825 - wsMPSincron…" at bounding box center [663, 337] width 1327 height 675
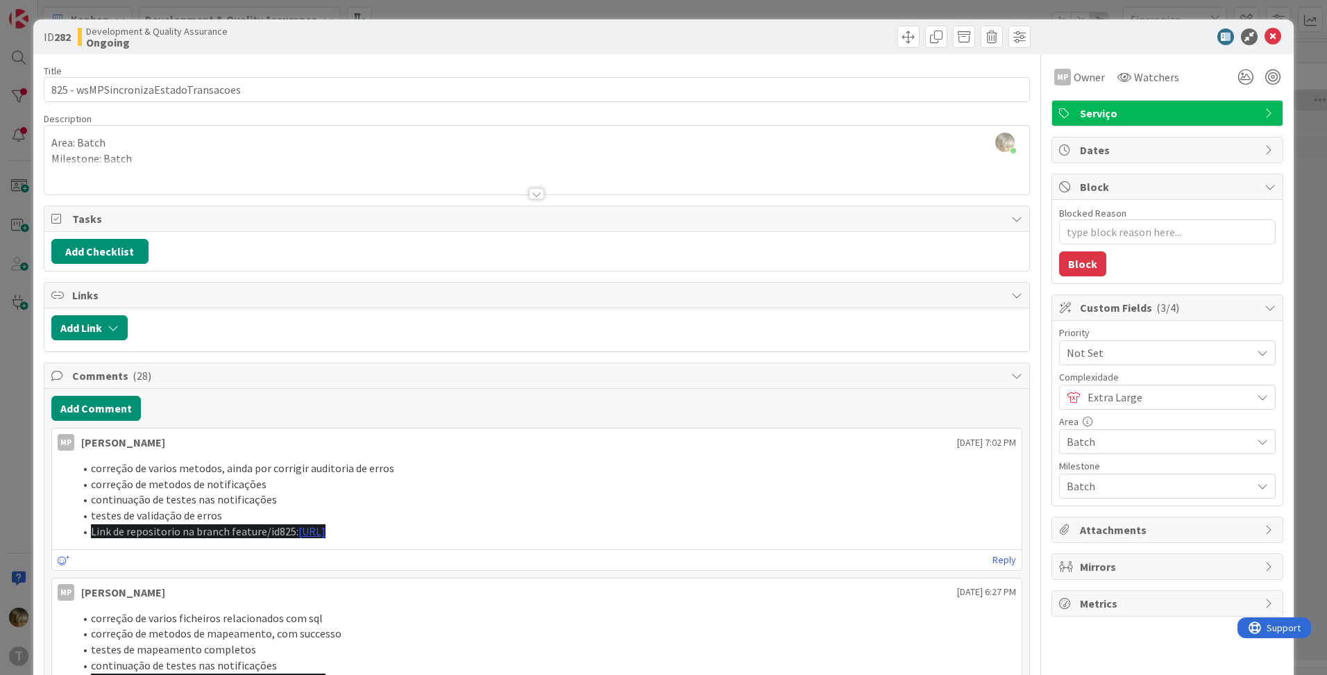
type textarea "x"
